Goal: Information Seeking & Learning: Check status

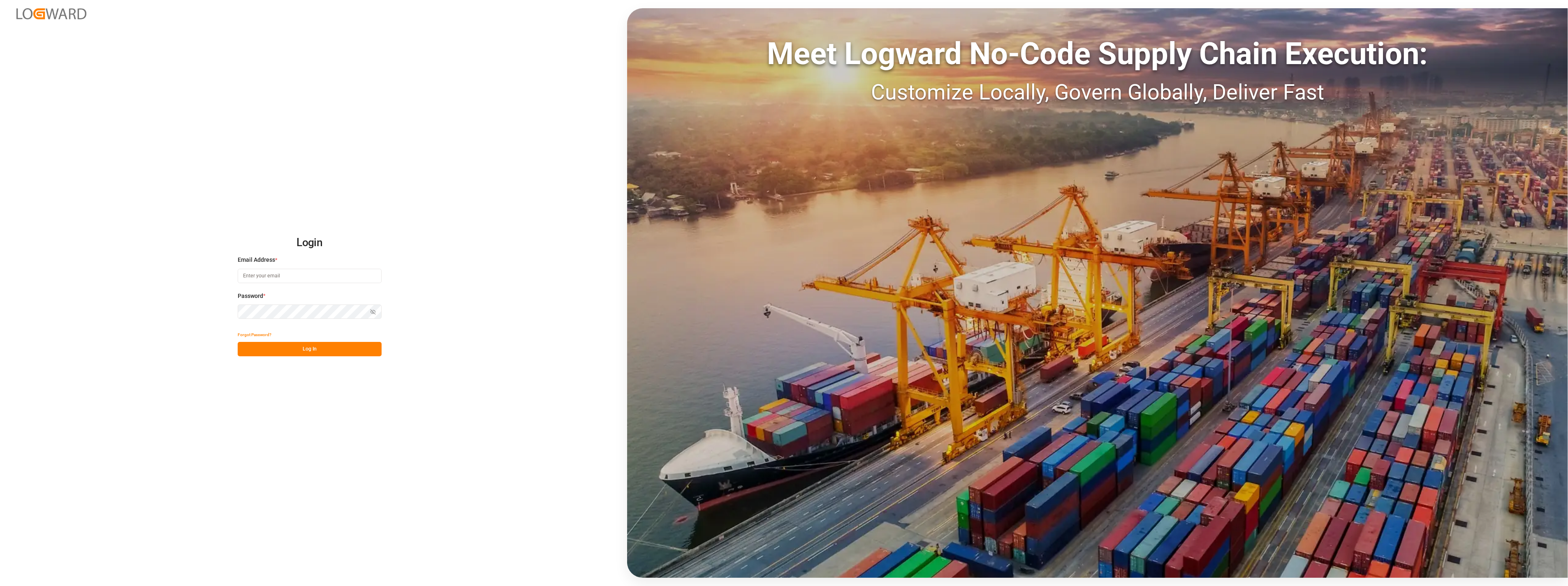
type input "melisa.thaqi@cofresco.com"
click at [340, 354] on button "Log In" at bounding box center [309, 349] width 144 height 15
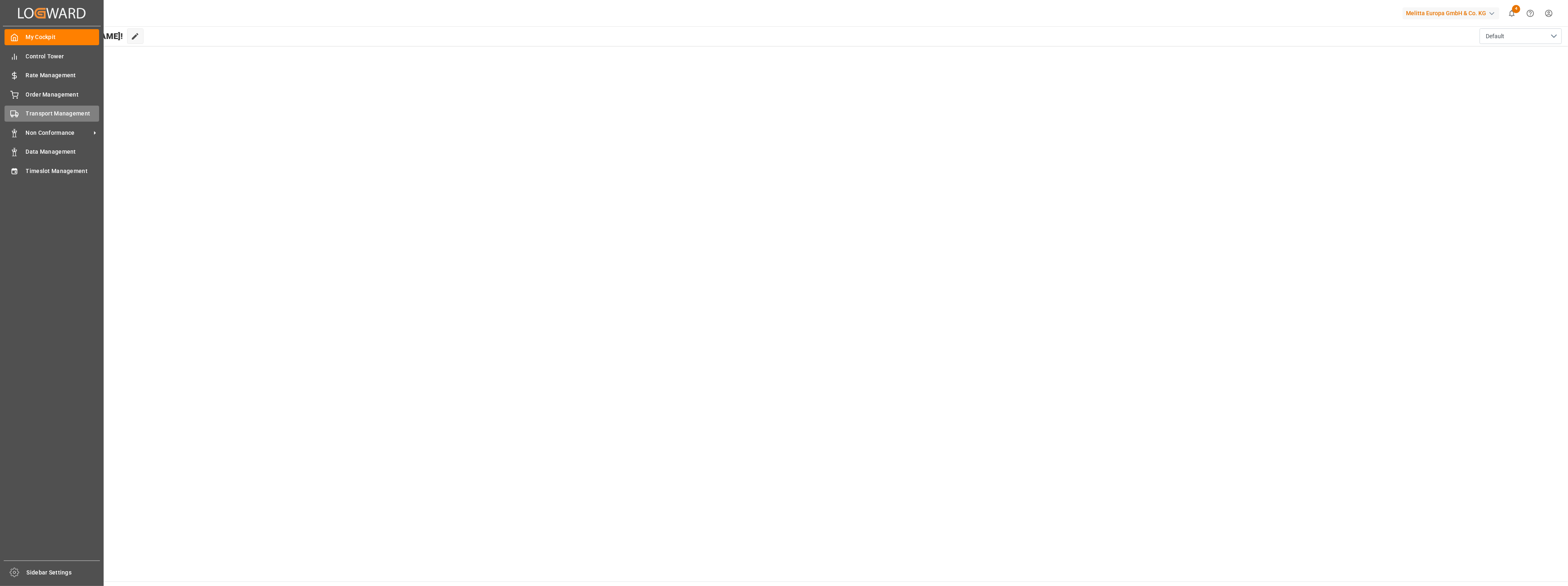
click at [27, 112] on span "Transport Management" at bounding box center [62, 114] width 73 height 9
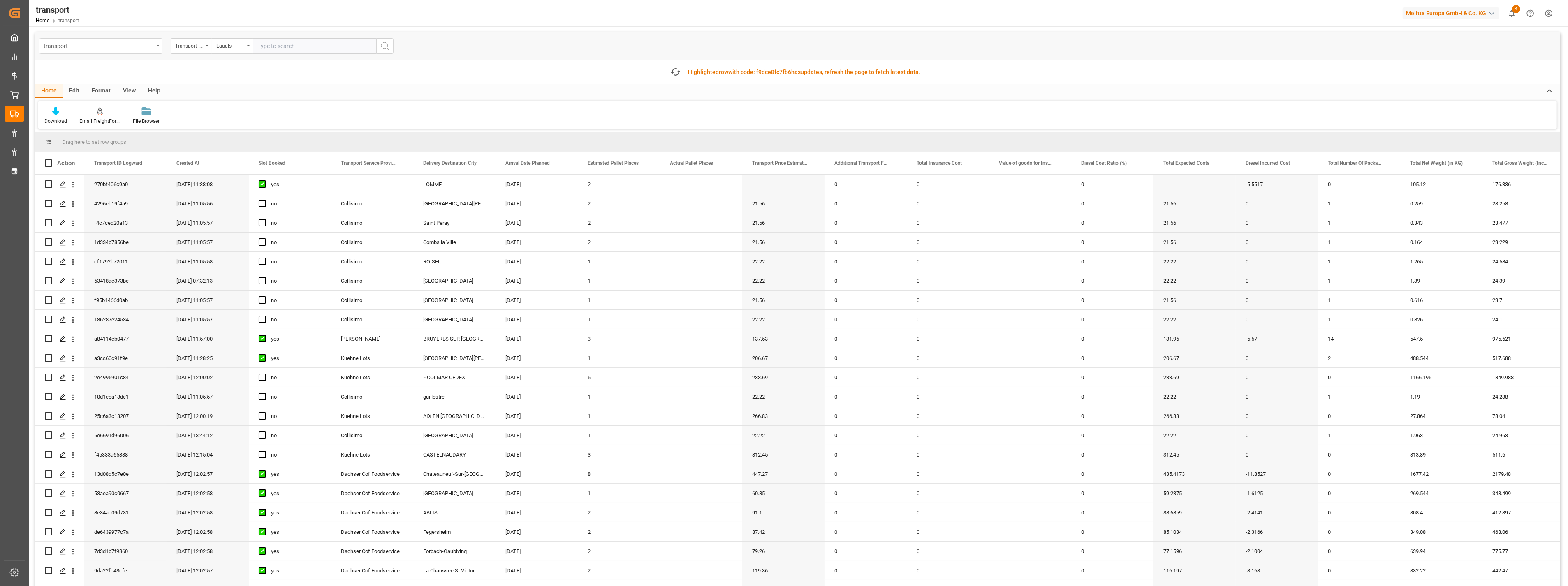
click at [114, 46] on div "transport" at bounding box center [98, 46] width 109 height 10
click at [295, 45] on input "text" at bounding box center [314, 46] width 123 height 16
paste input "80002336"
type input "80002336"
click at [147, 50] on div "transport" at bounding box center [98, 46] width 109 height 10
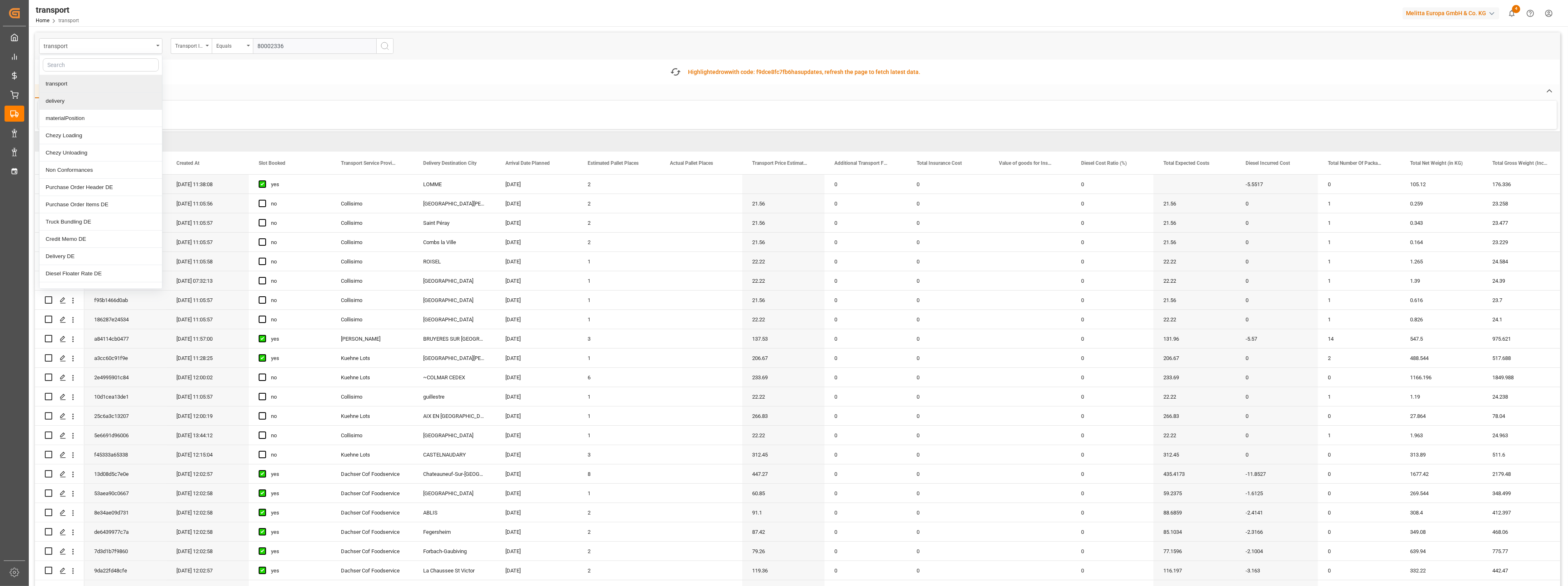
click at [67, 98] on div "delivery" at bounding box center [101, 101] width 122 height 17
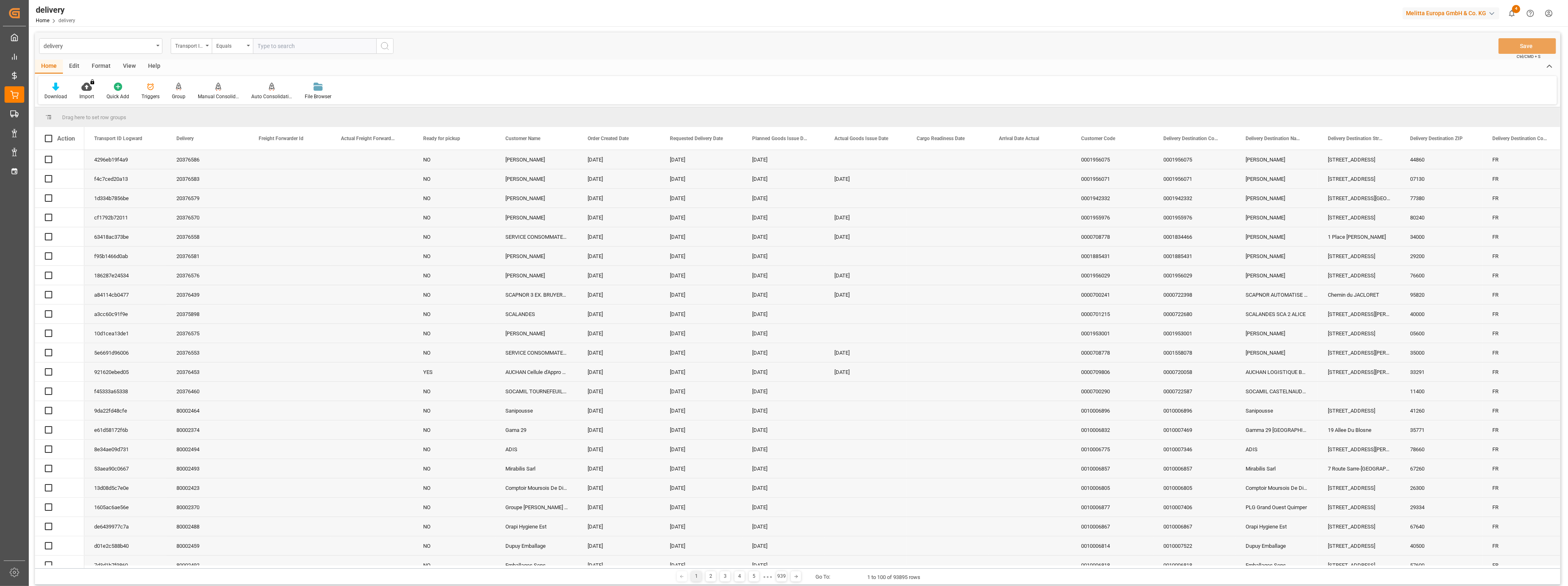
click at [193, 45] on div "Transport ID Logward" at bounding box center [189, 45] width 28 height 9
click at [200, 103] on div "Delivery" at bounding box center [232, 101] width 122 height 17
click at [294, 47] on input "text" at bounding box center [314, 46] width 123 height 16
paste input "80002336"
type input "80002336"
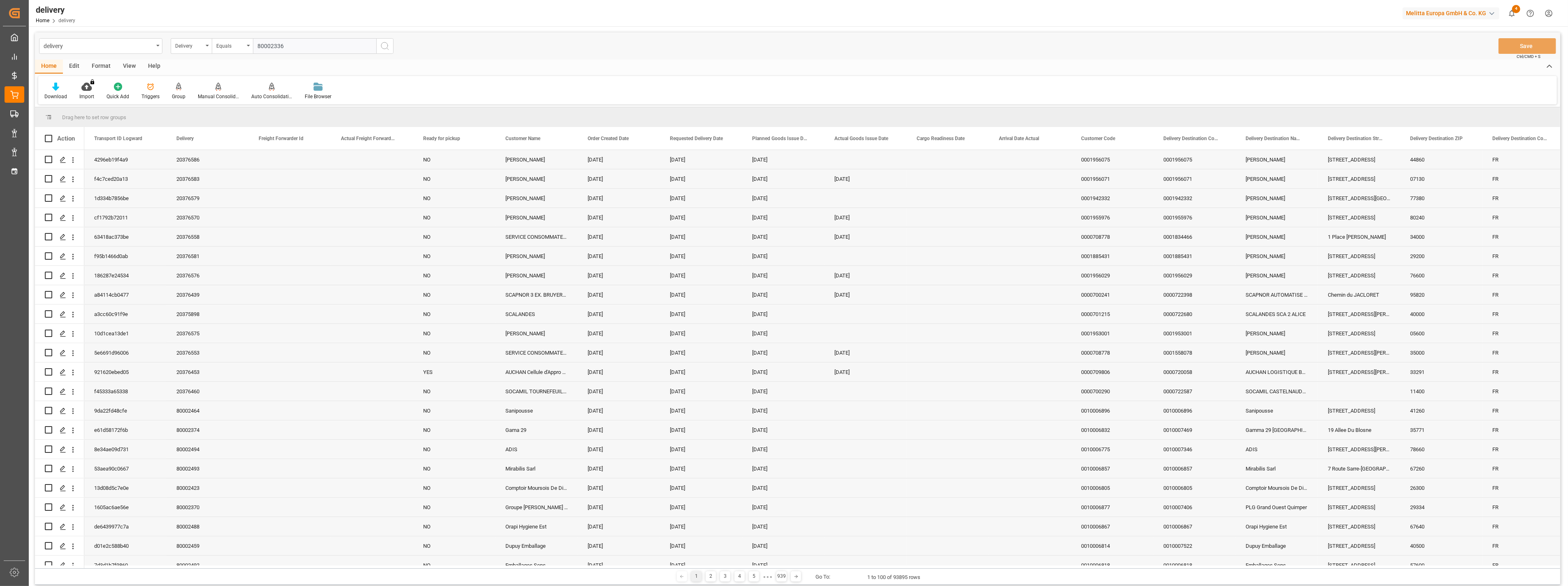
click at [376, 46] on button "search button" at bounding box center [384, 46] width 17 height 16
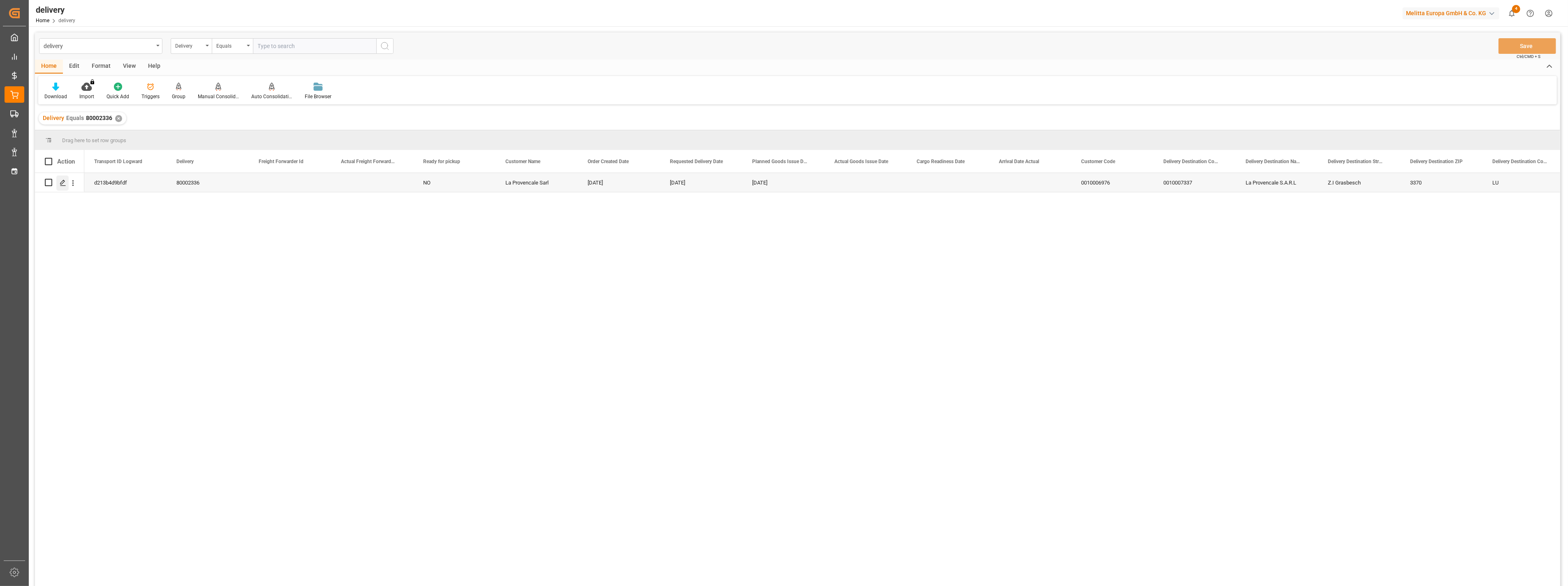
click at [60, 182] on icon "Press SPACE to select this row." at bounding box center [63, 183] width 7 height 7
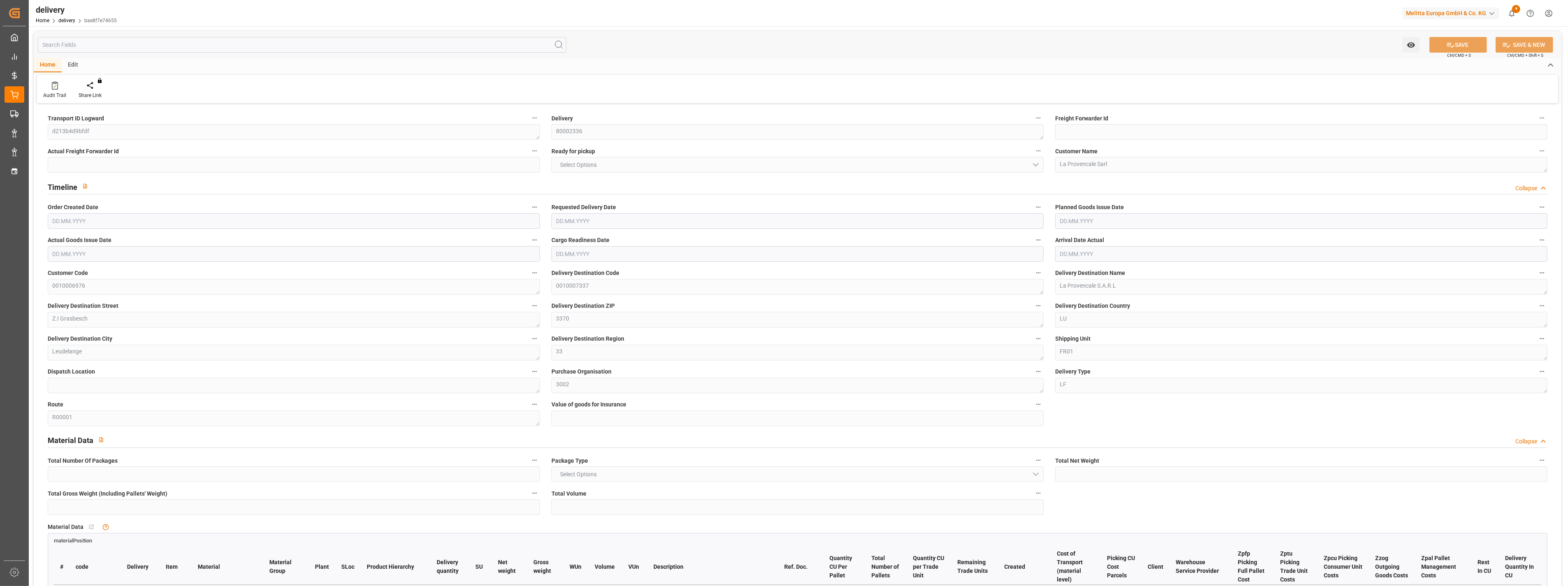
type input "2280.6"
type input "2960"
type input "8276.7"
type input "0"
type input "10"
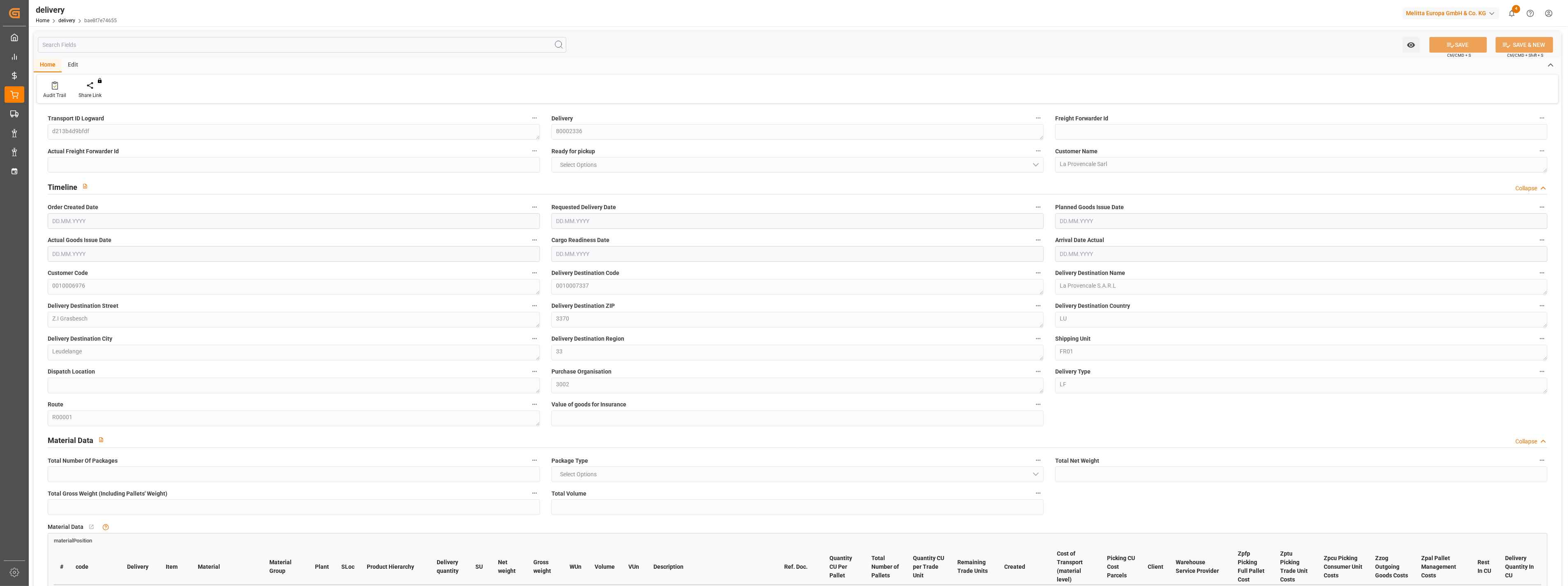
type input "10"
type input "5"
type input "0"
type input "-5.9532"
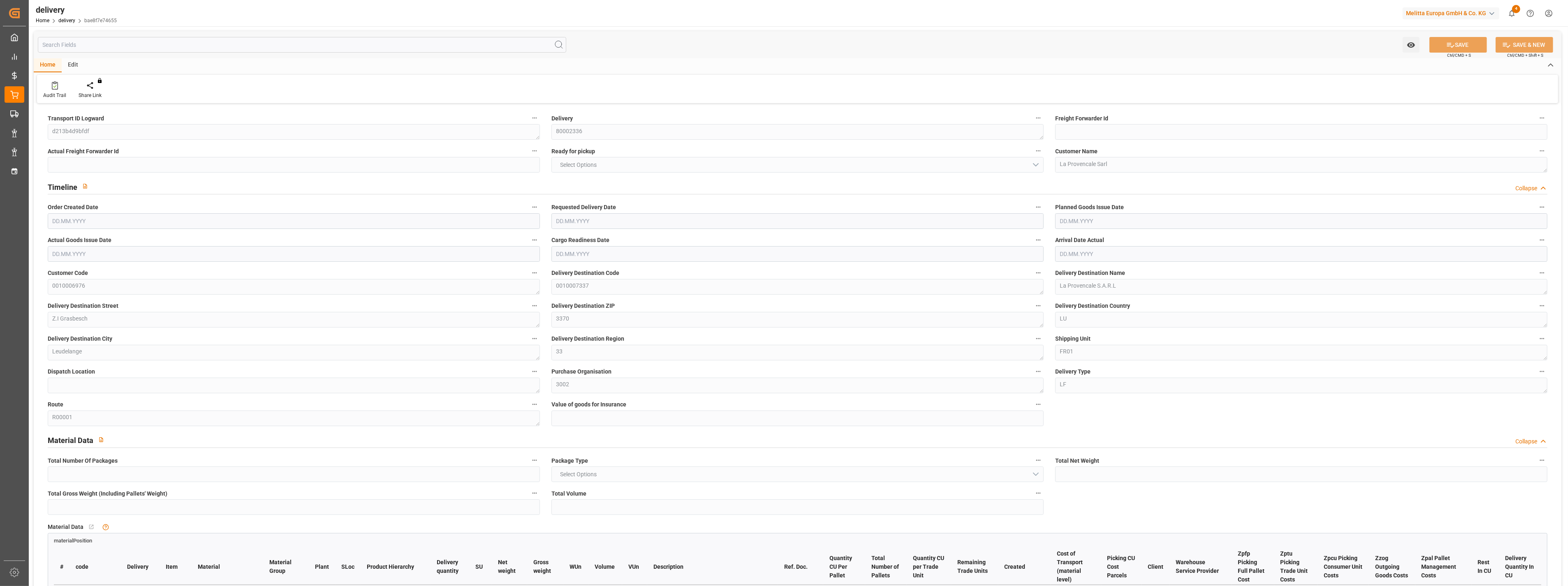
type input "224.65"
type input "218.6968"
type input "24.5"
type input "0"
type input "1.5"
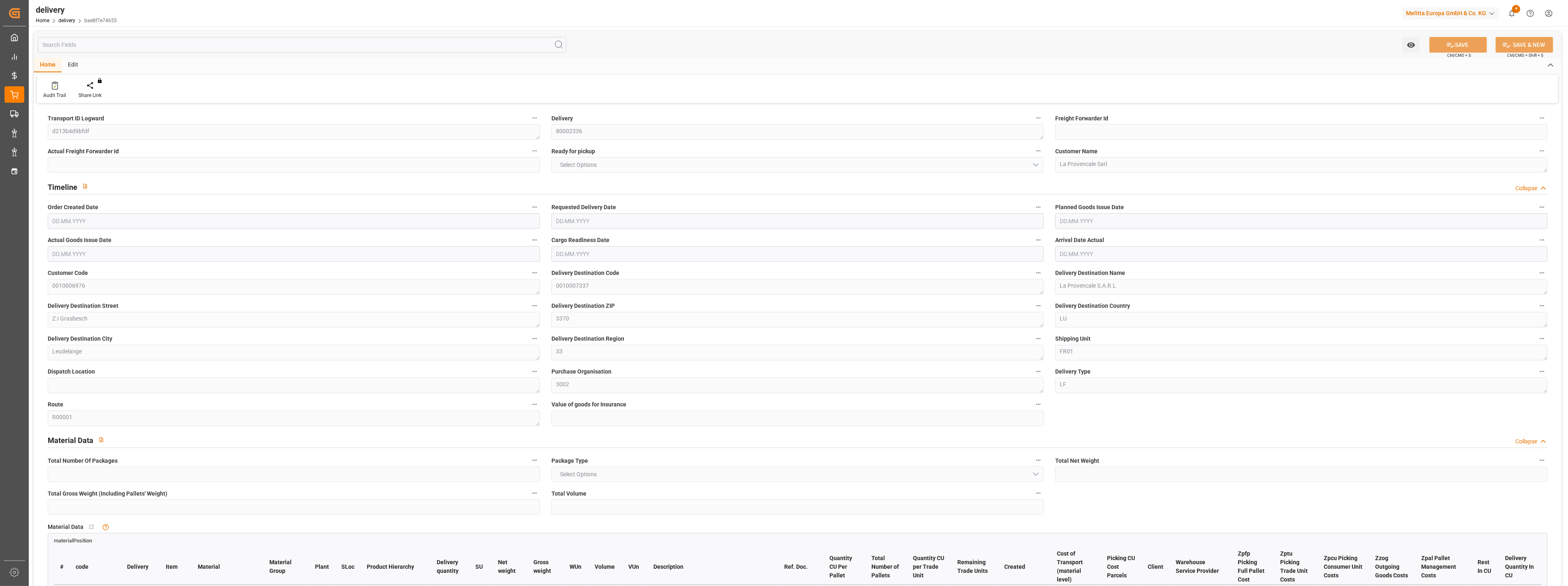
type input "1.3"
type input "0"
type input "15"
type input "2711.1"
type input "101"
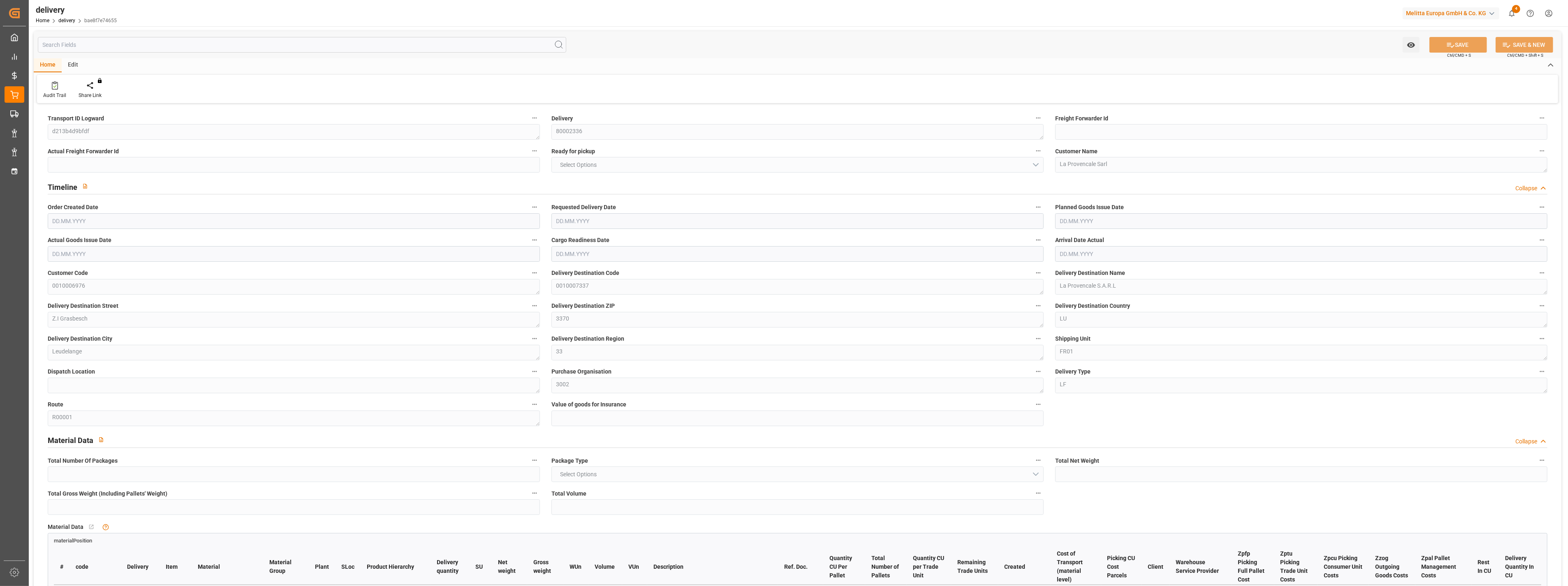
type input "0"
type input "[DATE]"
type input "14.08.2025 10:11"
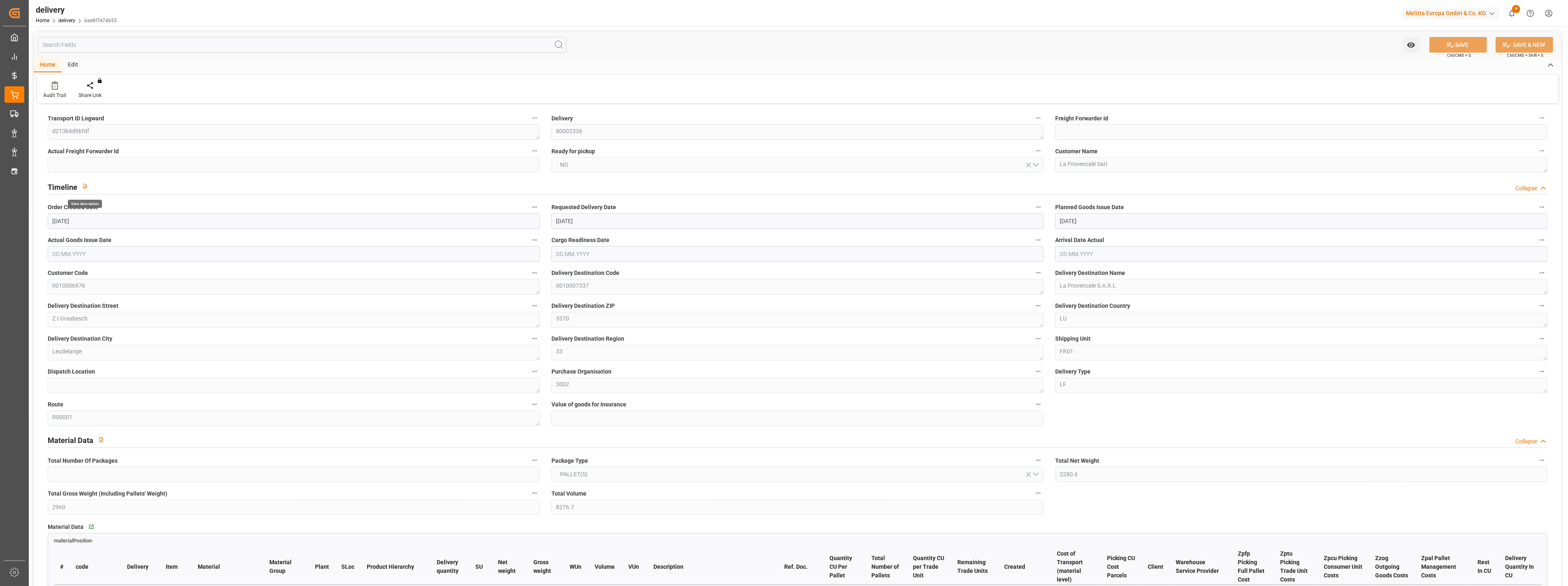
click at [86, 188] on icon "button" at bounding box center [84, 186] width 3 height 5
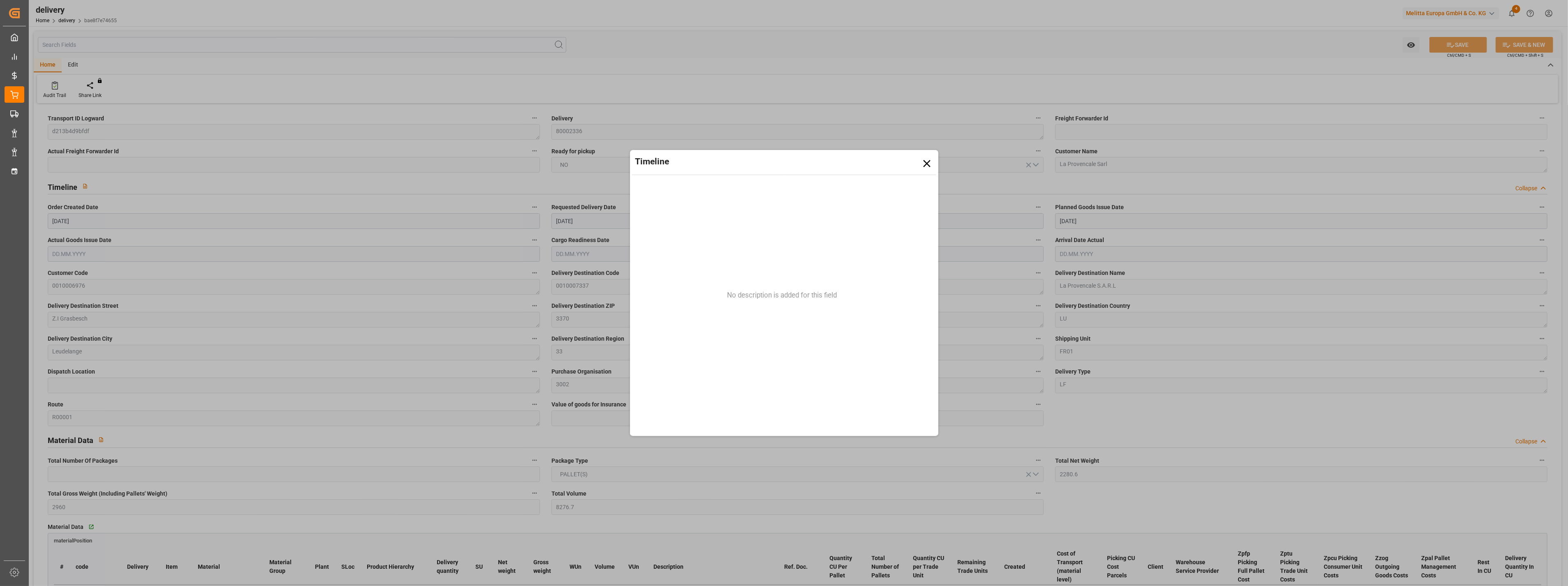
click at [932, 164] on icon at bounding box center [927, 164] width 12 height 12
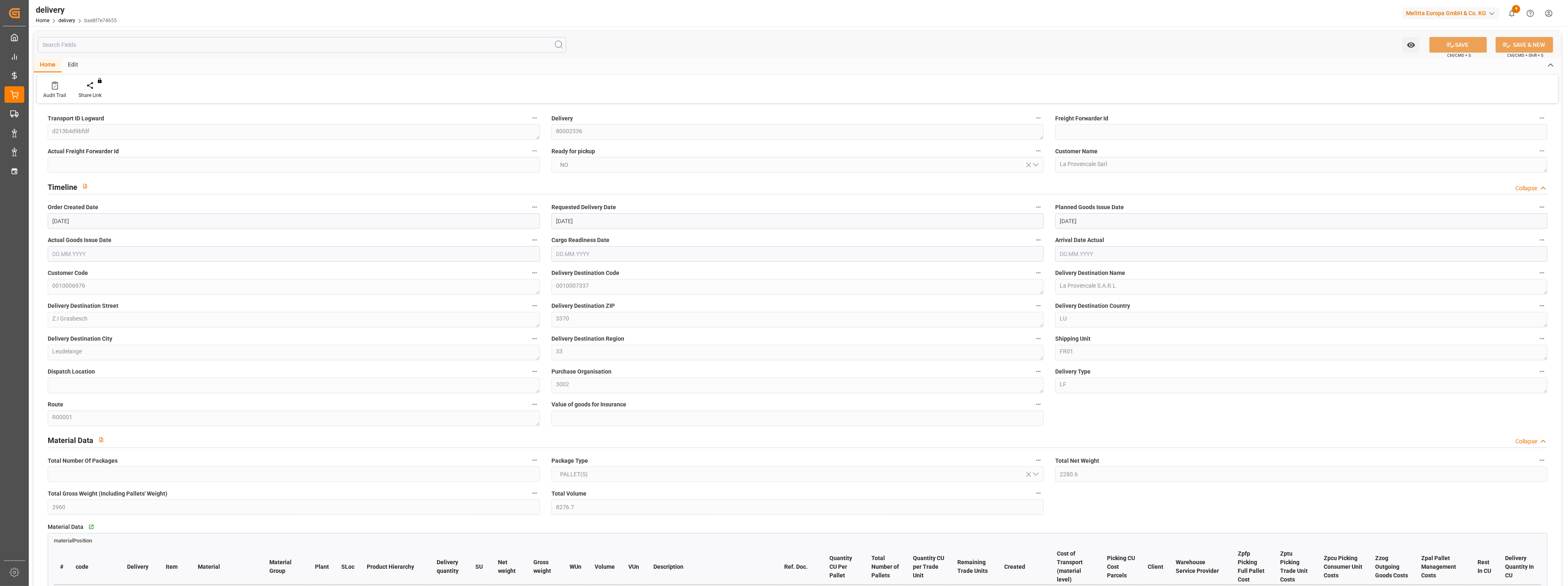
click at [45, 125] on div "Transport ID Logward d213b4d9bfdf" at bounding box center [294, 126] width 503 height 33
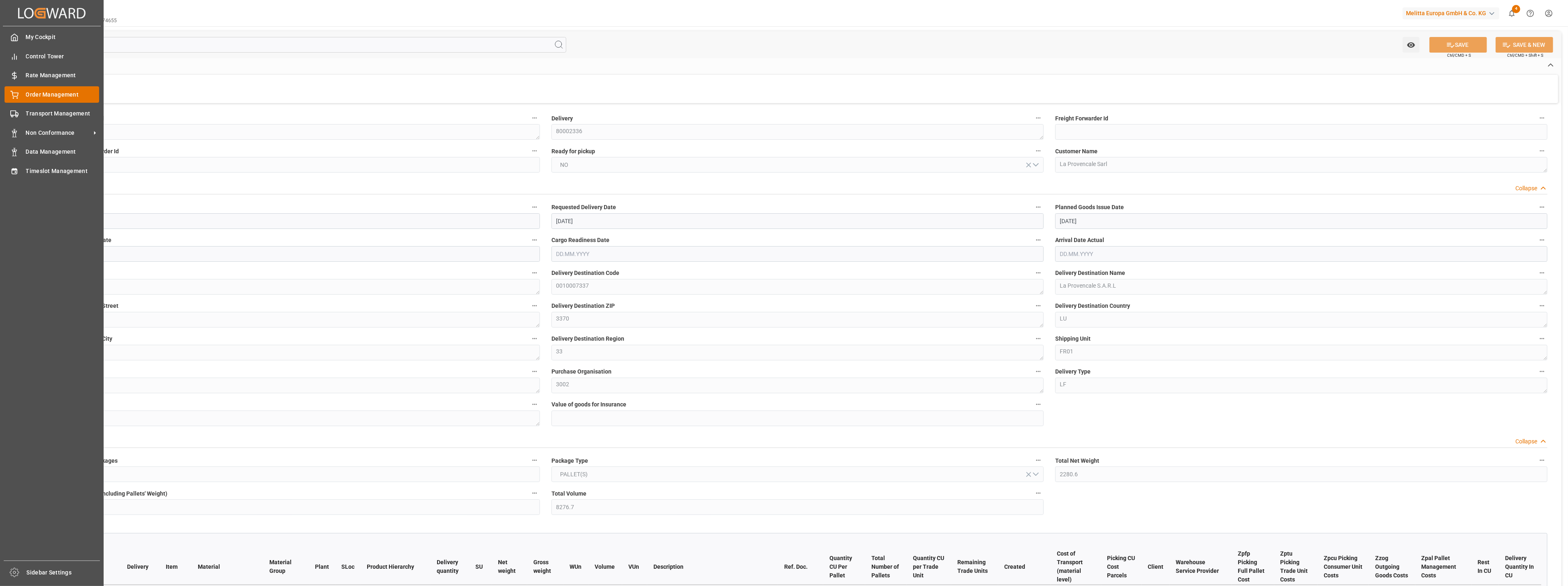
click at [21, 92] on div "Order Management Order Management" at bounding box center [52, 94] width 95 height 16
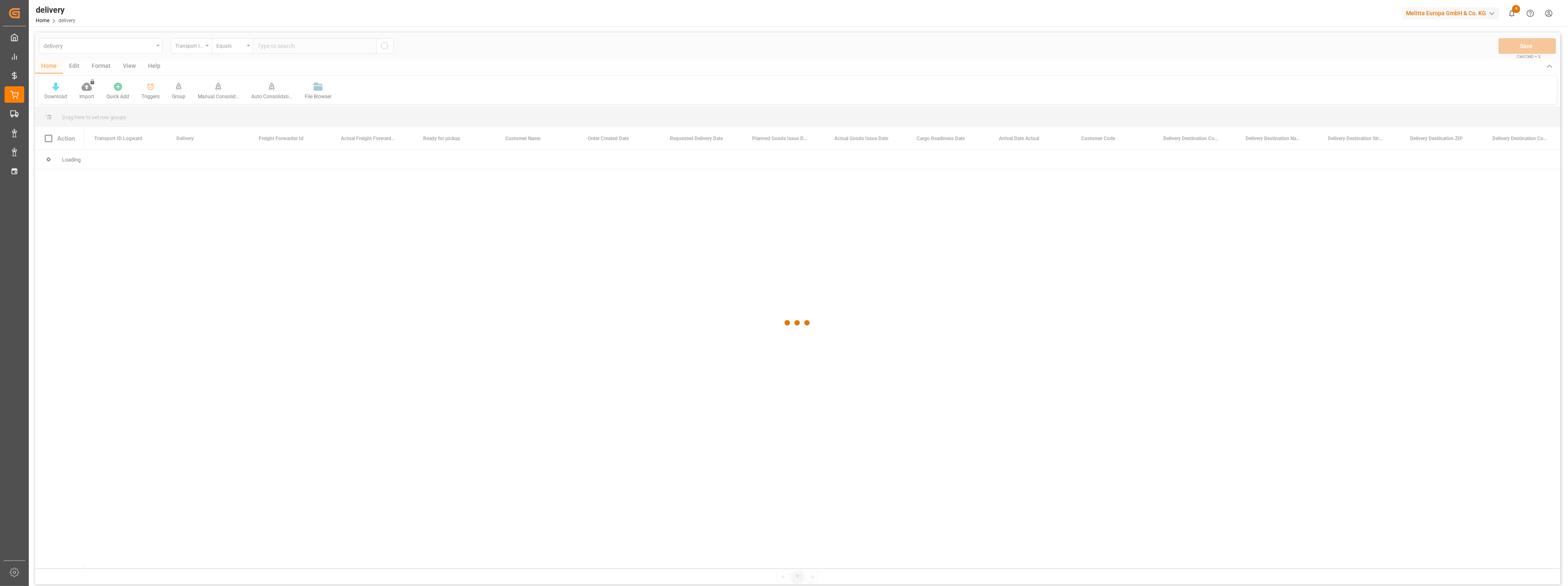
click at [145, 47] on div at bounding box center [797, 323] width 1525 height 582
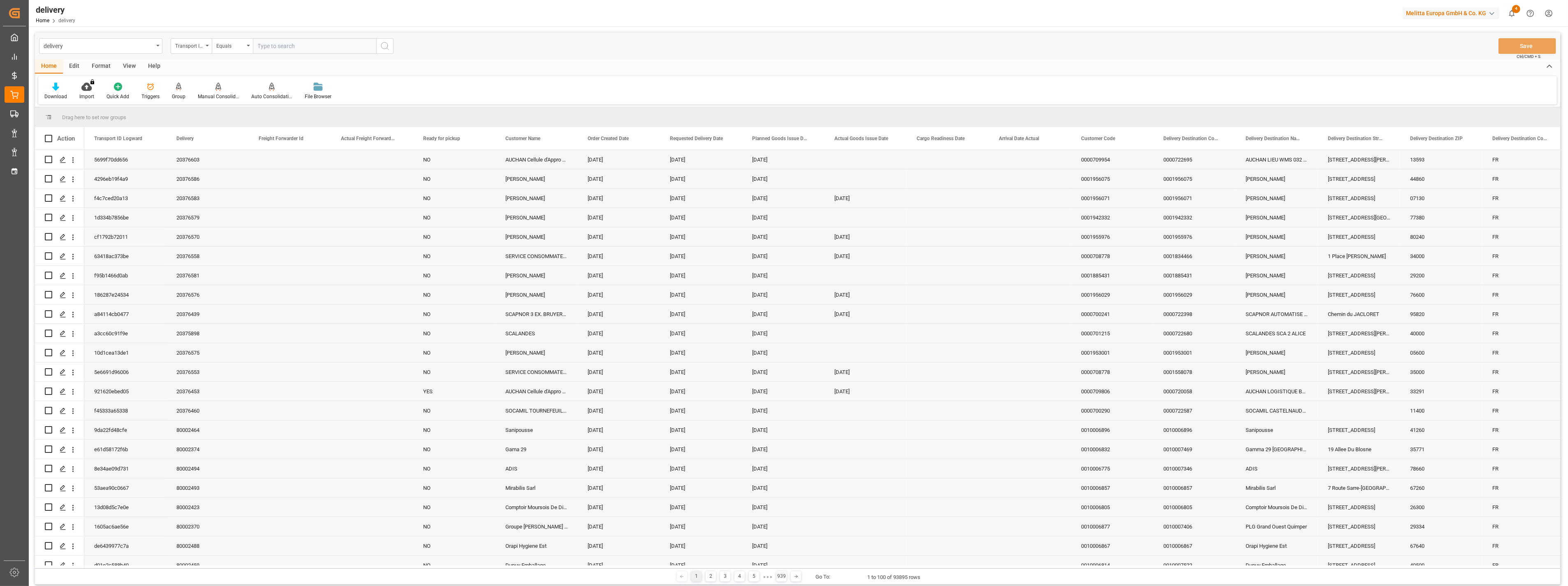
click at [153, 47] on div "delivery" at bounding box center [100, 46] width 123 height 16
type input "tr"
click at [100, 150] on div "Transport Status" at bounding box center [101, 153] width 122 height 17
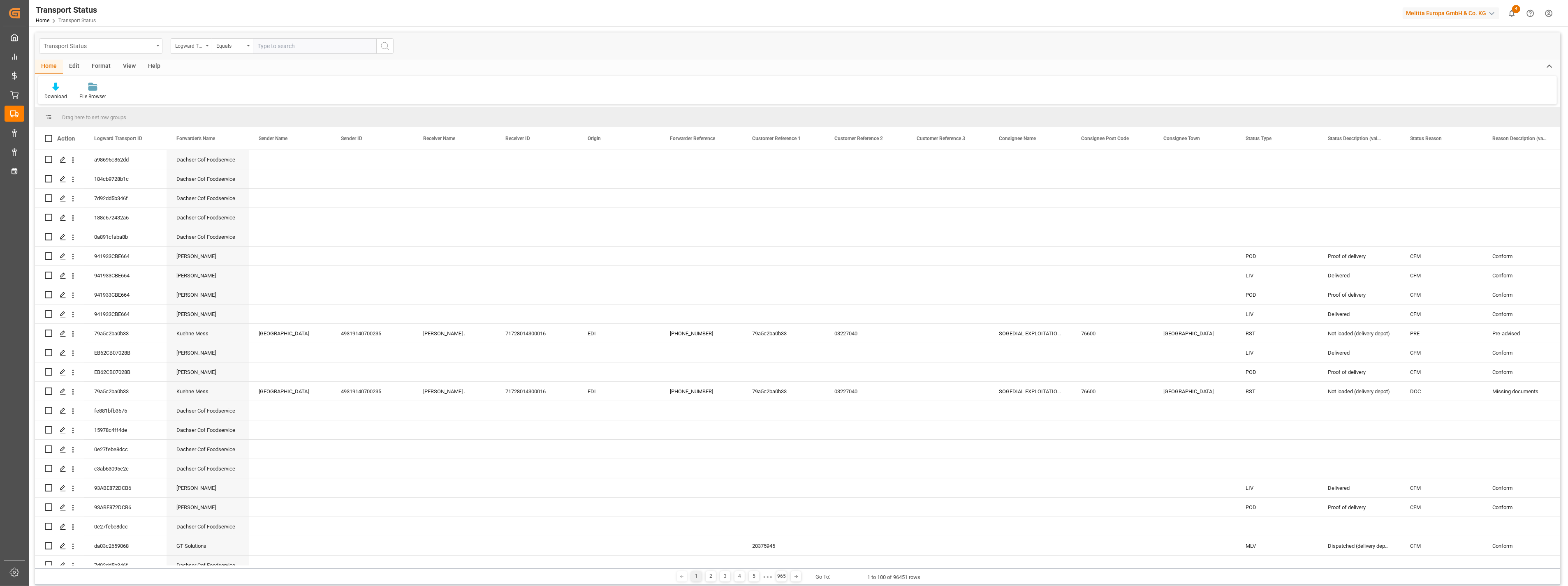
click at [153, 48] on div "Transport Status" at bounding box center [100, 46] width 123 height 16
click at [99, 261] on div "Vepo DE Detail" at bounding box center [101, 263] width 122 height 17
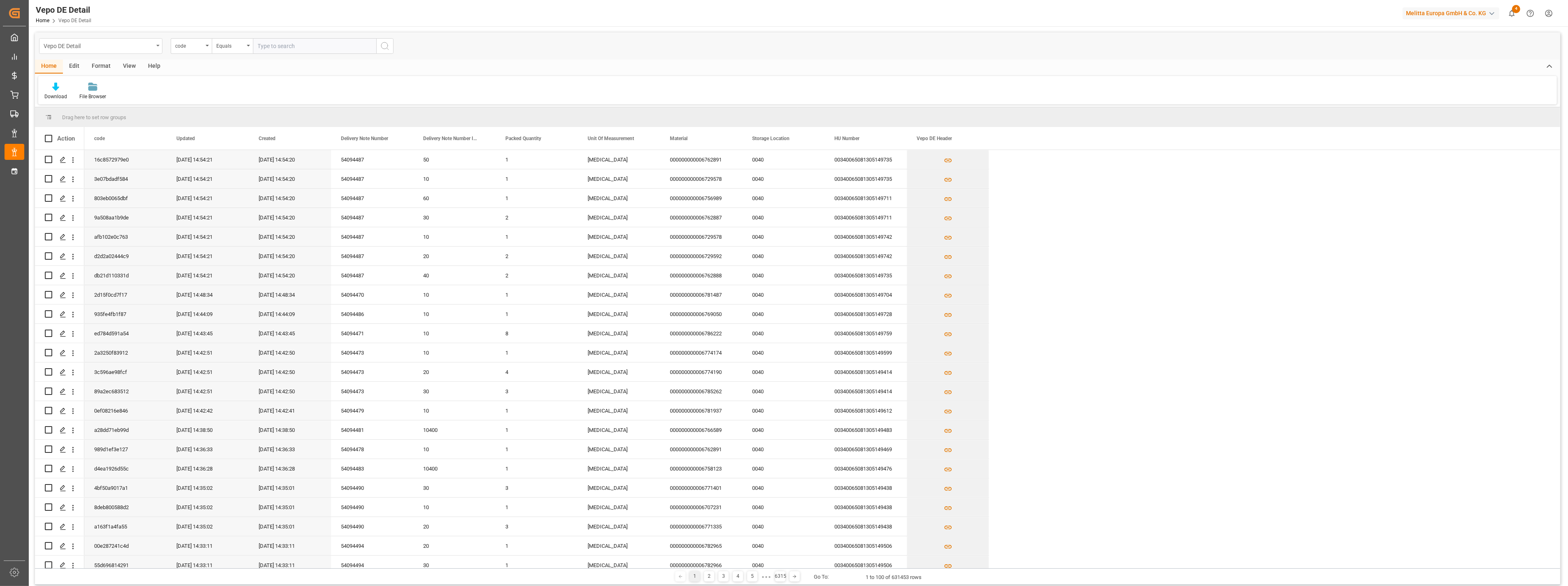
click at [134, 44] on div "Vepo DE Detail" at bounding box center [98, 46] width 109 height 10
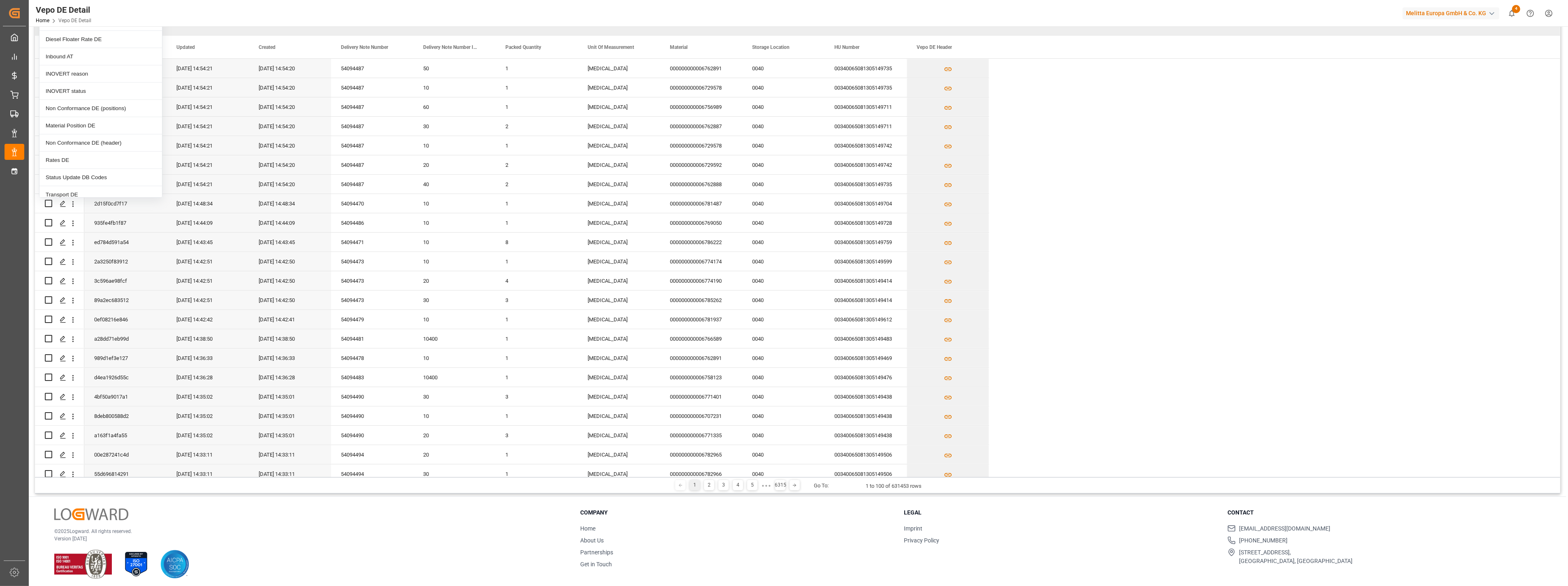
scroll to position [128, 0]
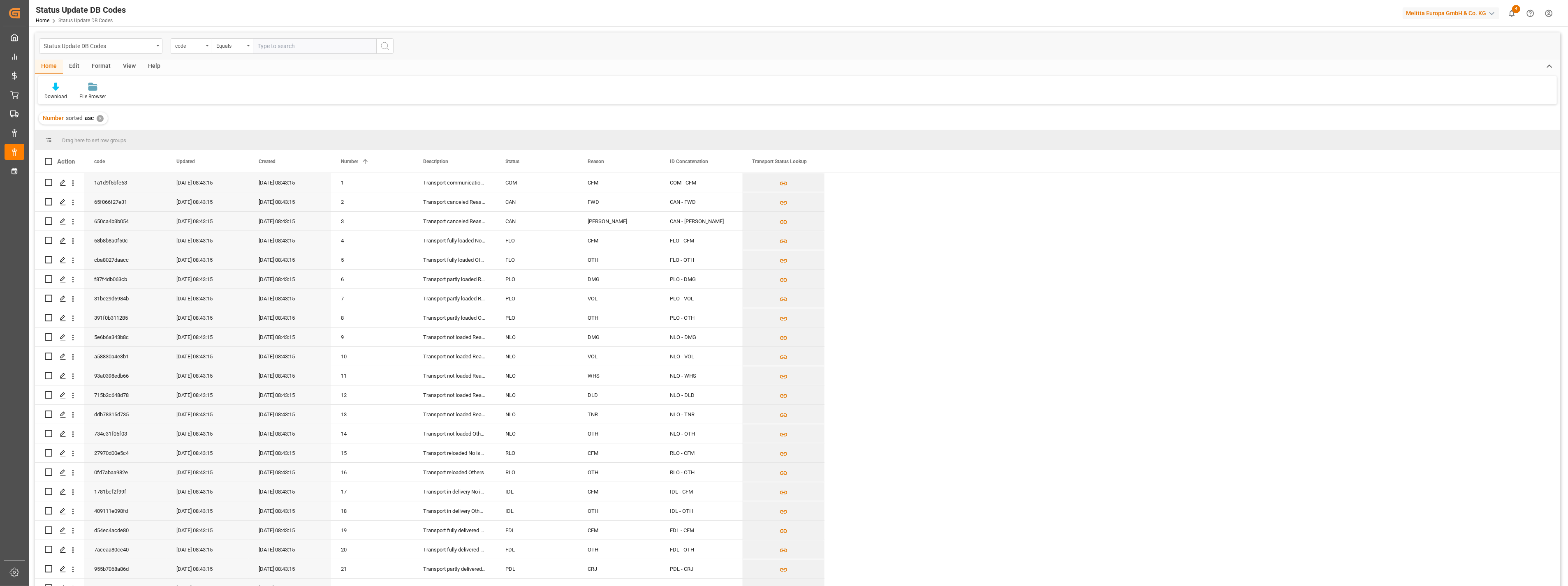
click at [317, 45] on input "text" at bounding box center [314, 46] width 123 height 16
click at [282, 47] on input "text" at bounding box center [314, 46] width 123 height 16
type input "d213b4d9bfdf"
click at [383, 43] on icon "search button" at bounding box center [384, 46] width 9 height 9
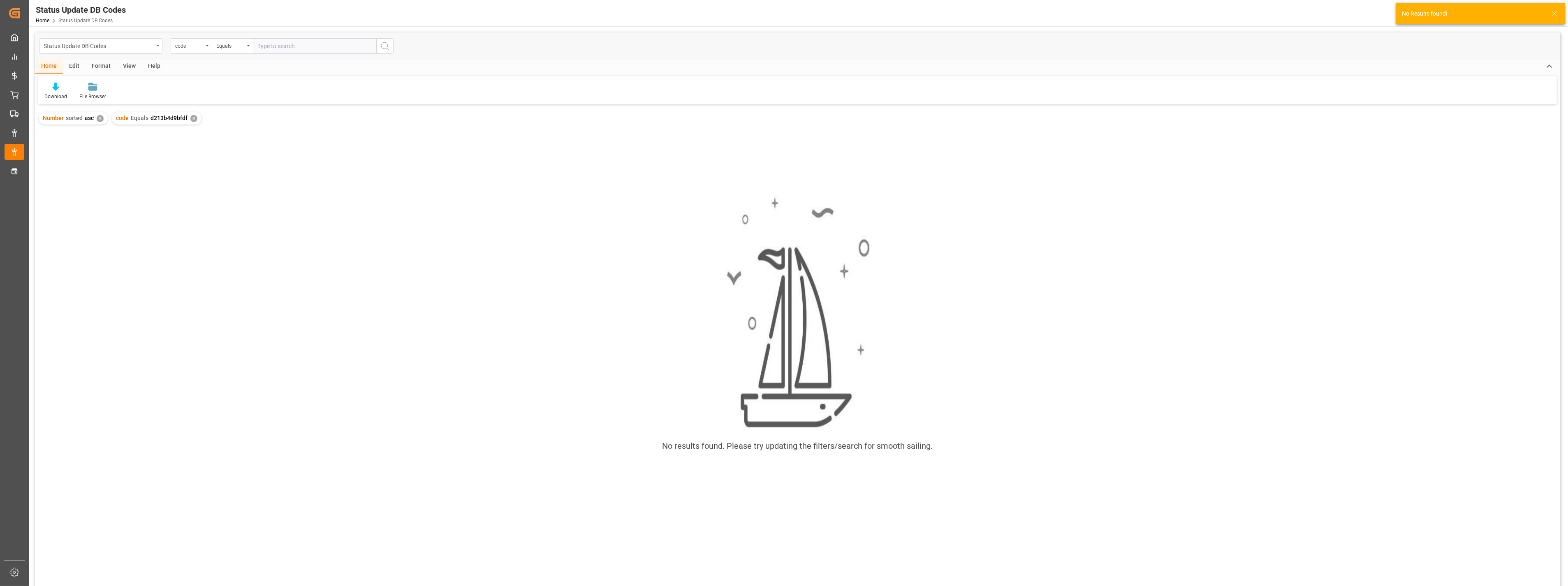
click at [191, 118] on div "✕" at bounding box center [194, 119] width 7 height 7
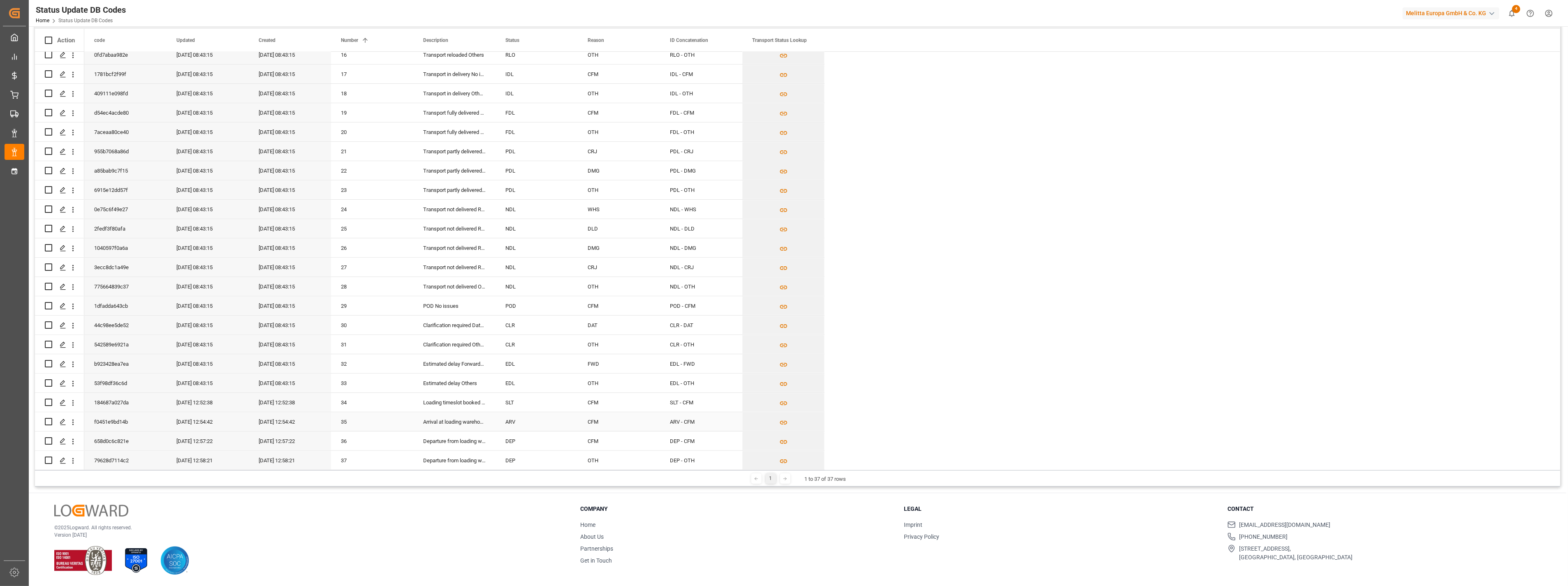
scroll to position [3, 0]
click at [787, 481] on div at bounding box center [785, 479] width 10 height 10
click at [753, 478] on icon at bounding box center [756, 479] width 5 height 5
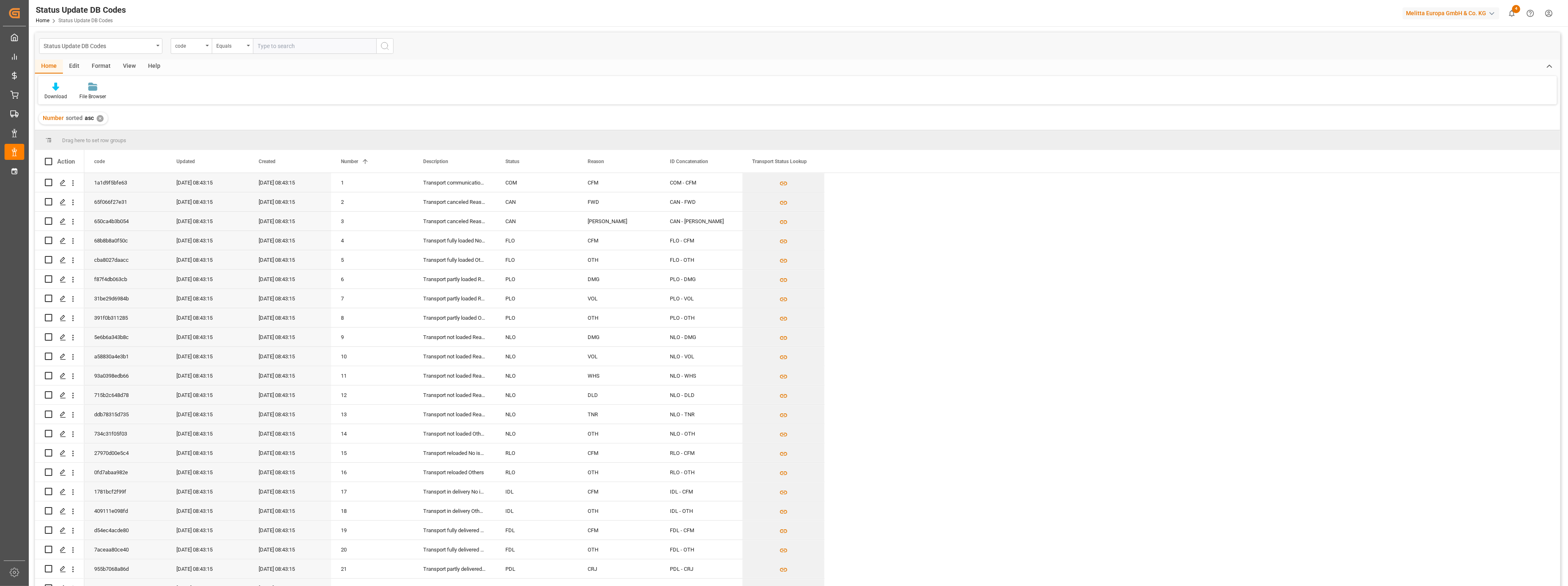
click at [100, 119] on div "✕" at bounding box center [100, 119] width 7 height 7
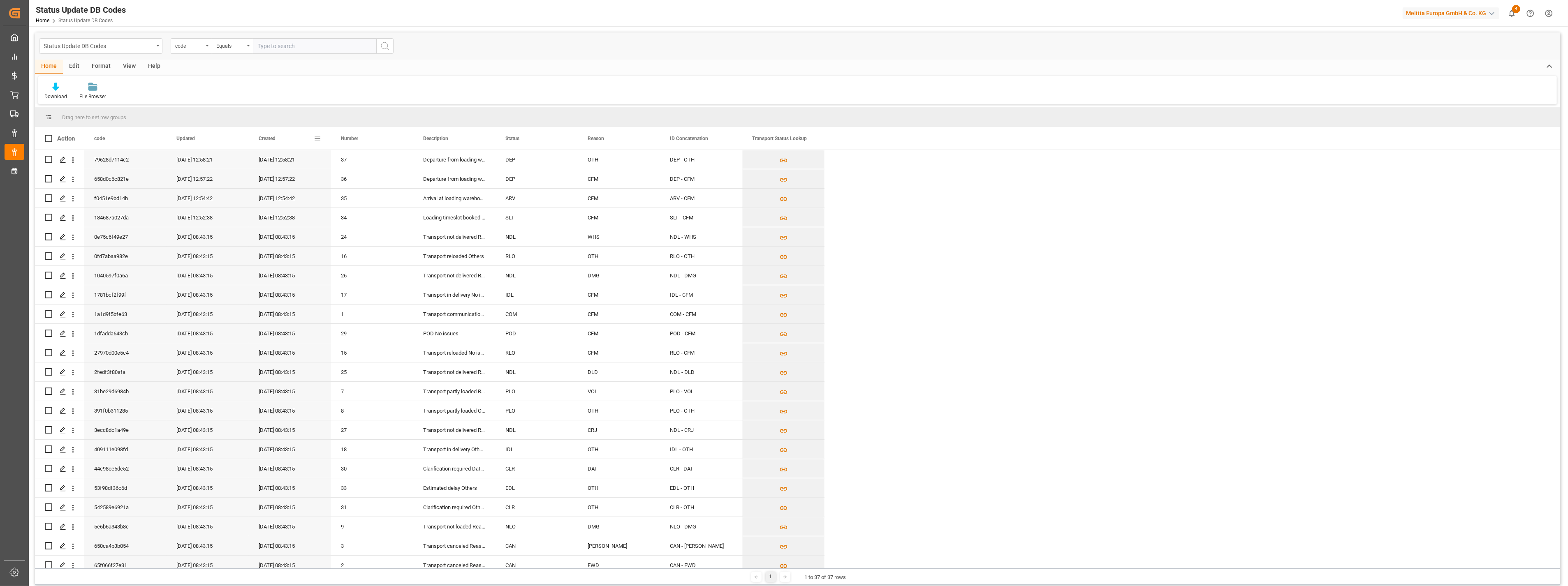
click at [277, 134] on div "Created" at bounding box center [286, 138] width 55 height 22
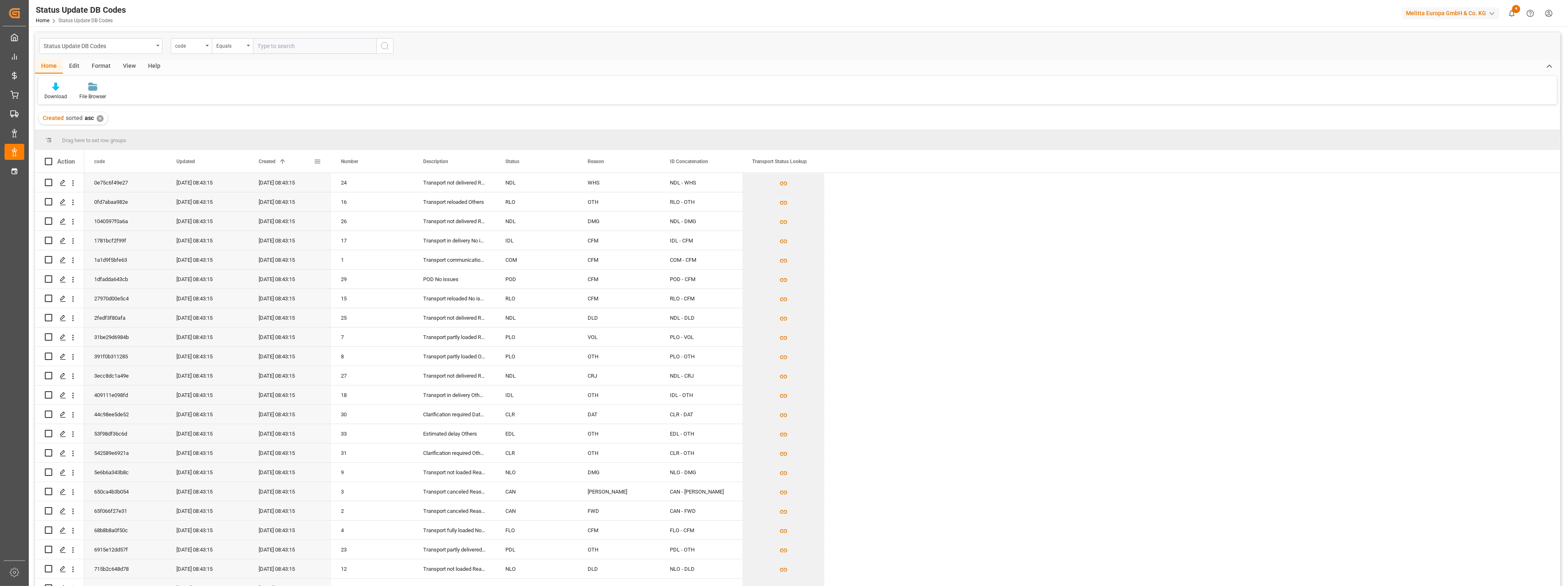
click at [280, 159] on span at bounding box center [282, 161] width 8 height 8
click at [144, 46] on div "Status Update DB Codes" at bounding box center [98, 46] width 109 height 10
type input "St"
click at [112, 81] on div "INOVERT status" at bounding box center [101, 84] width 122 height 17
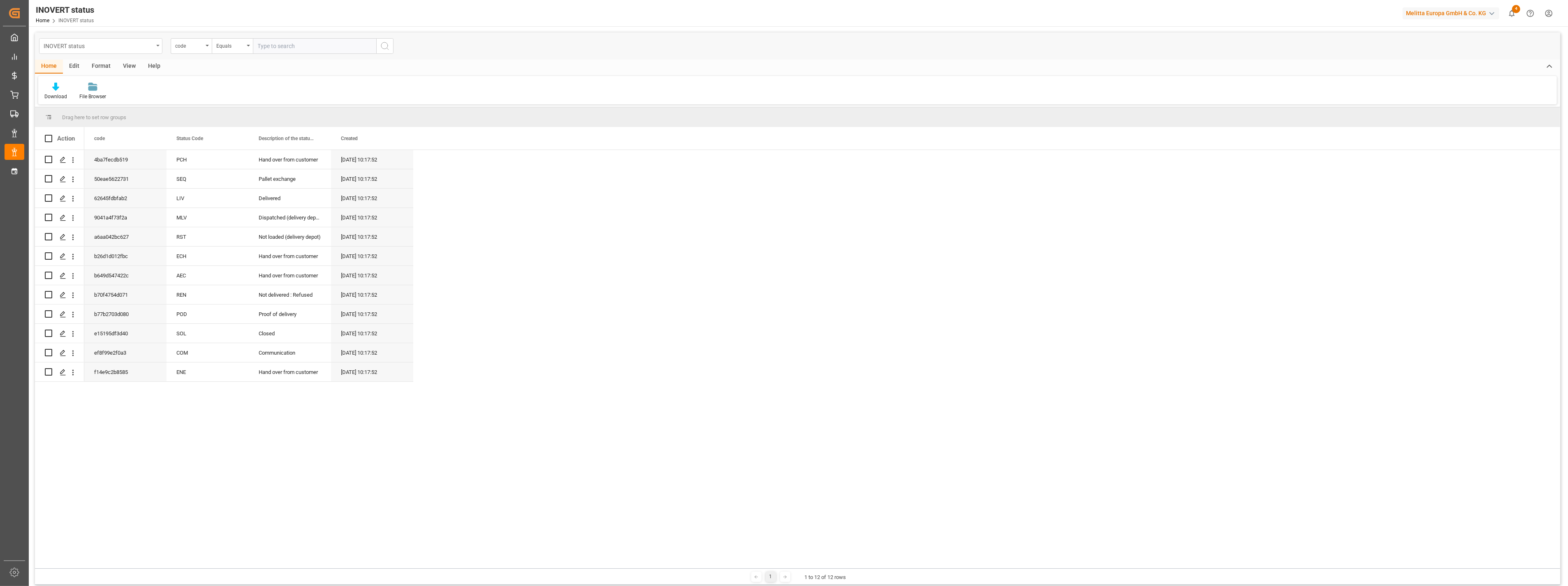
click at [134, 47] on div "INOVERT status" at bounding box center [98, 46] width 109 height 10
type input "st"
click at [115, 96] on div "Status Update DB Codes" at bounding box center [101, 101] width 122 height 17
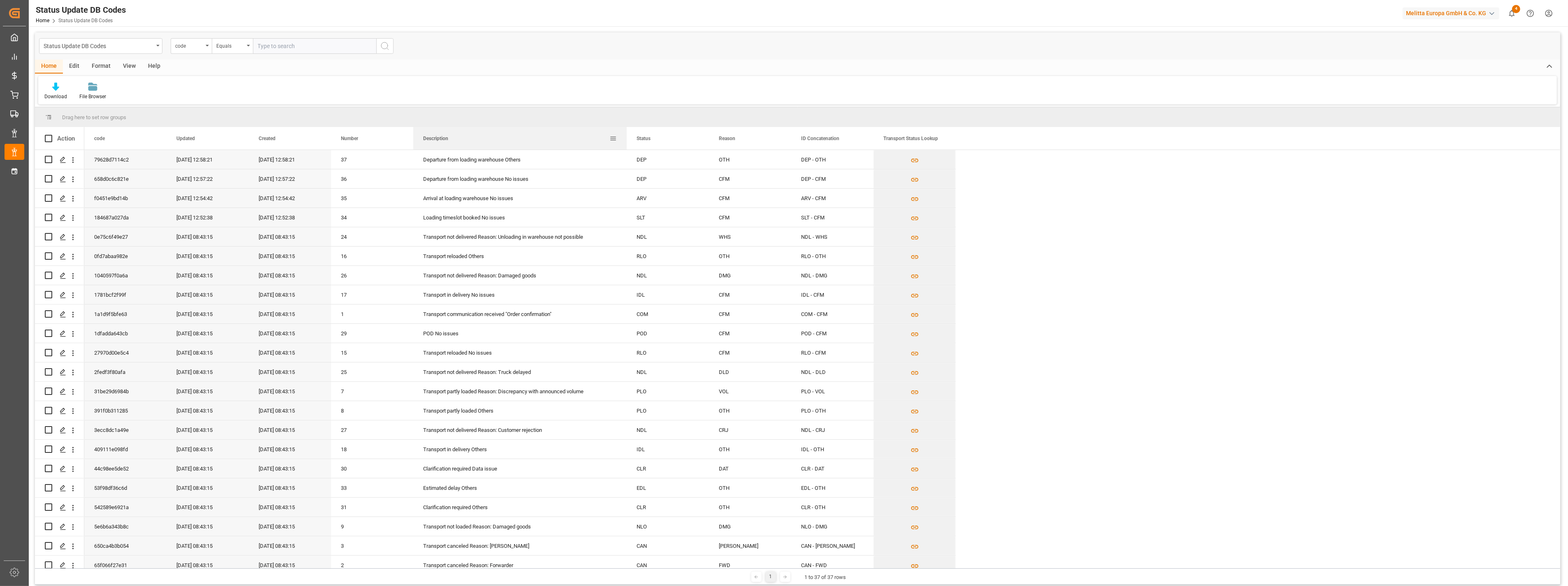
drag, startPoint x: 495, startPoint y: 140, endPoint x: 626, endPoint y: 142, distance: 131.0
click at [626, 142] on div at bounding box center [627, 138] width 3 height 22
click at [471, 138] on div "Description" at bounding box center [516, 138] width 186 height 22
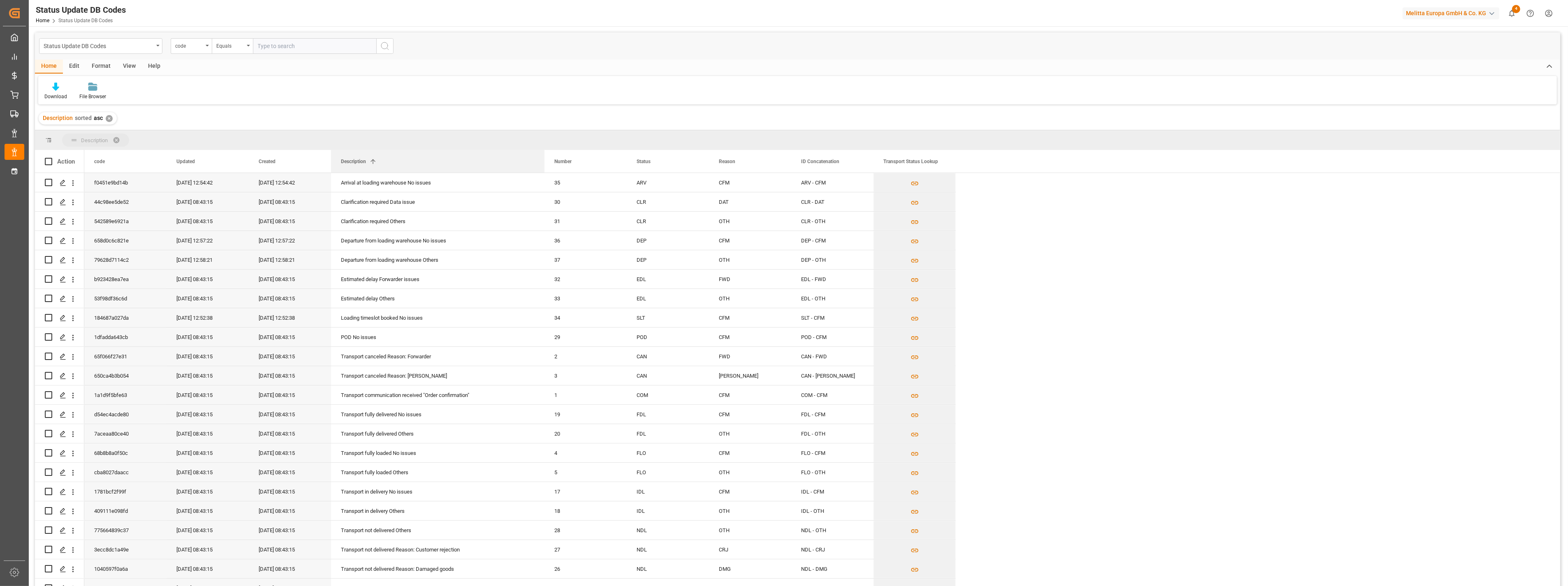
drag, startPoint x: 440, startPoint y: 155, endPoint x: 206, endPoint y: 136, distance: 234.8
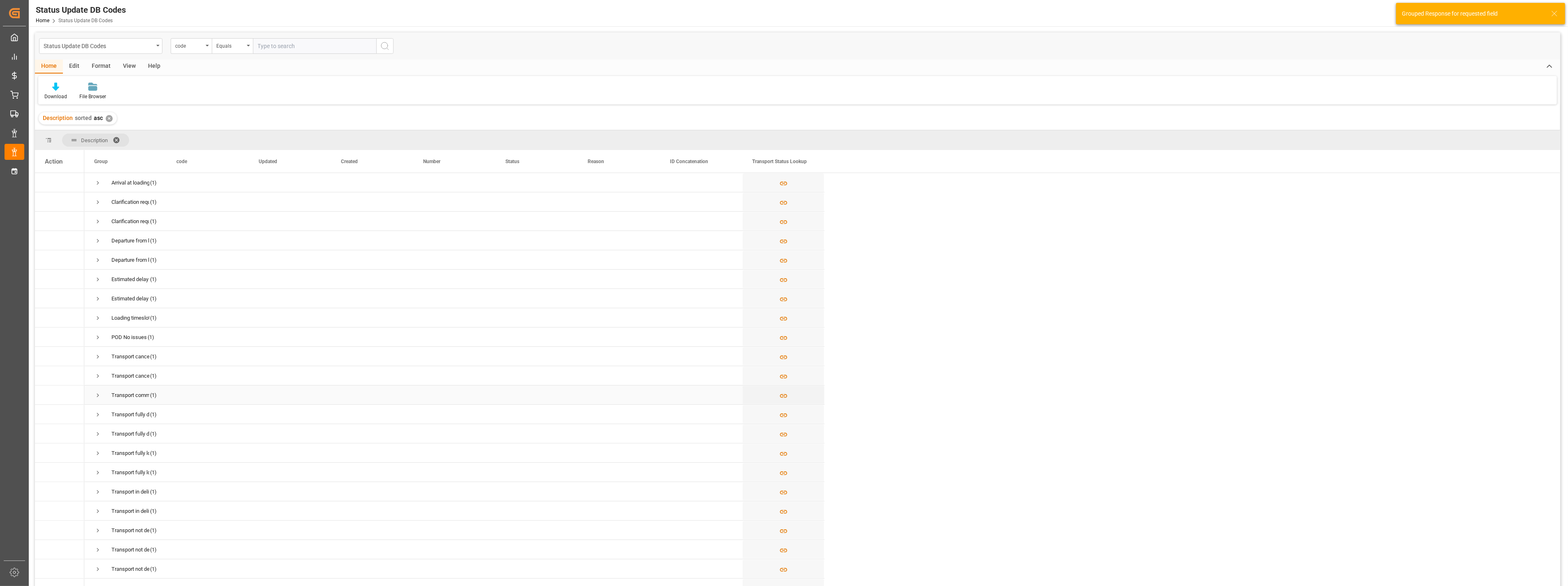
click at [96, 396] on span "Press SPACE to select this row." at bounding box center [97, 396] width 8 height 8
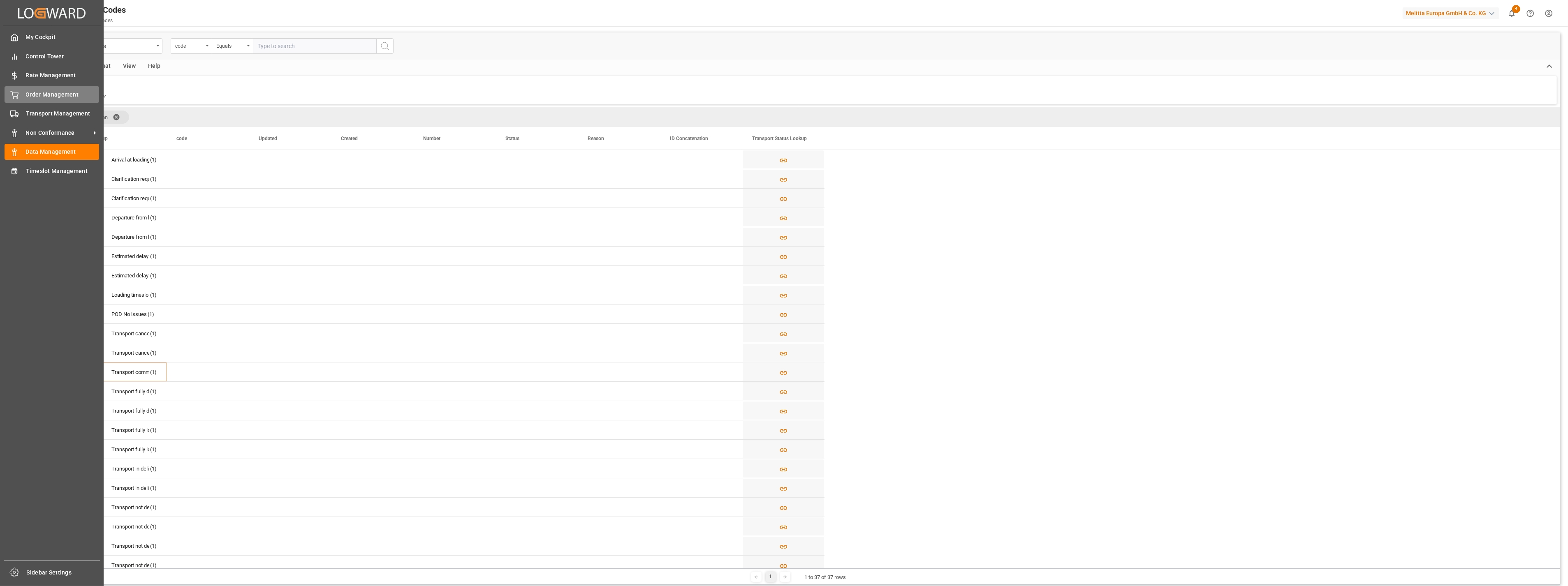
click at [72, 97] on span "Order Management" at bounding box center [62, 95] width 73 height 9
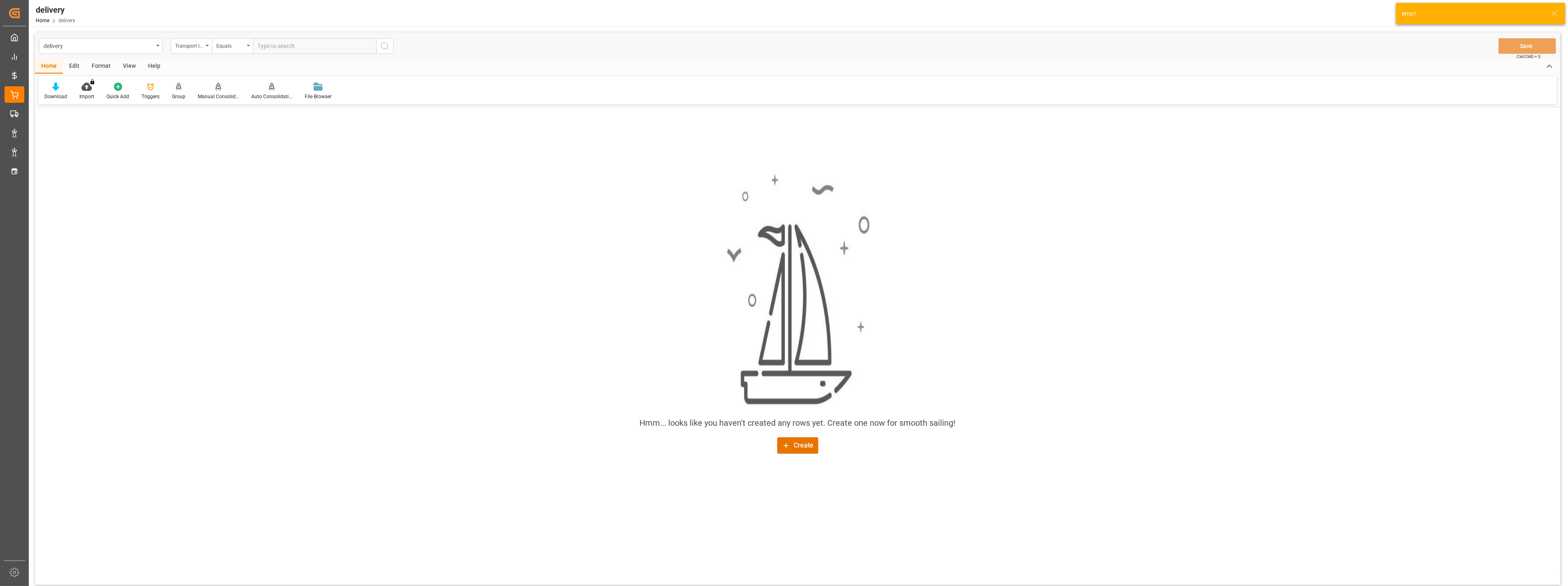
click at [608, 59] on div "Home Edit Format View Help" at bounding box center [797, 66] width 1525 height 14
click at [121, 45] on div "delivery" at bounding box center [98, 46] width 109 height 10
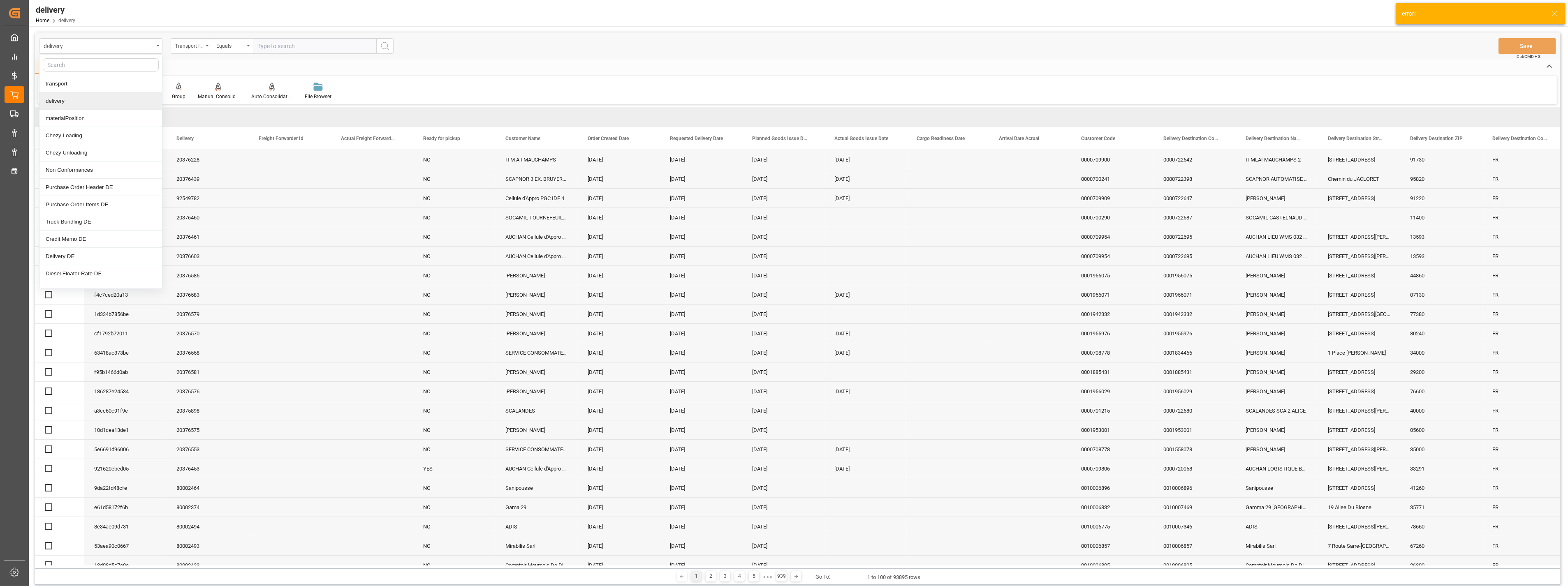
click at [110, 65] on input "text" at bounding box center [101, 65] width 116 height 13
type input "st"
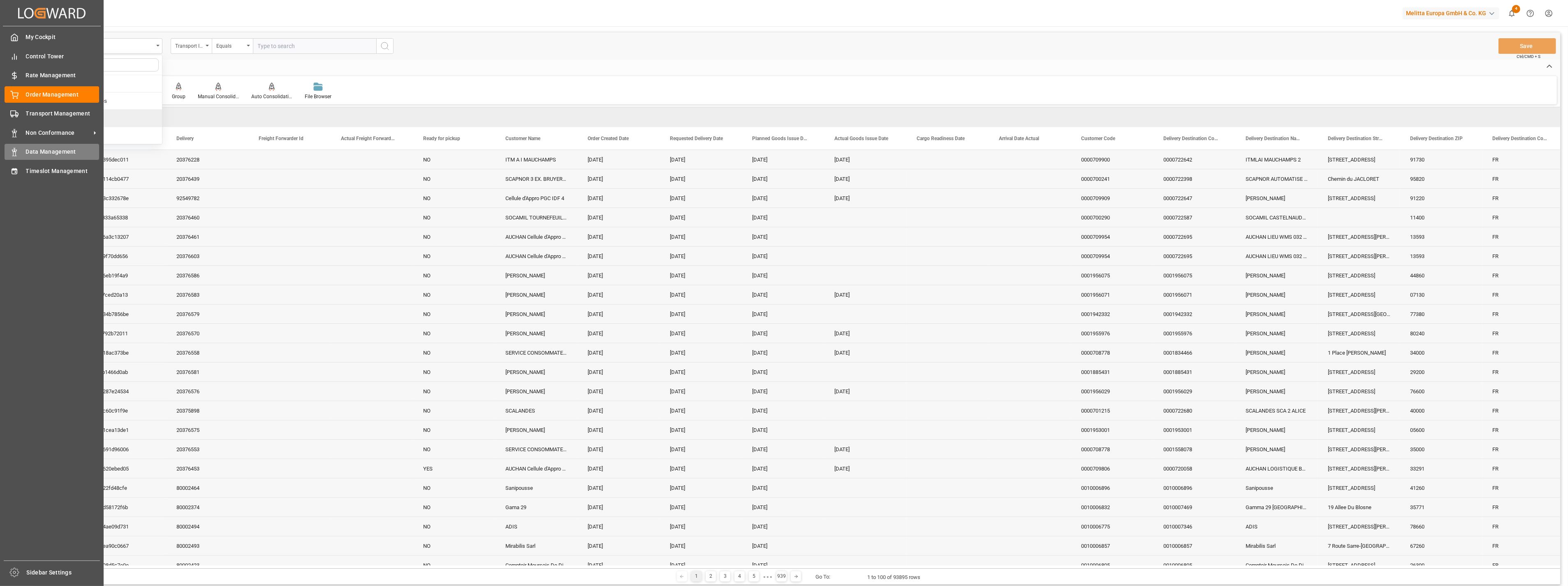
click at [55, 153] on span "Data Management" at bounding box center [62, 152] width 73 height 9
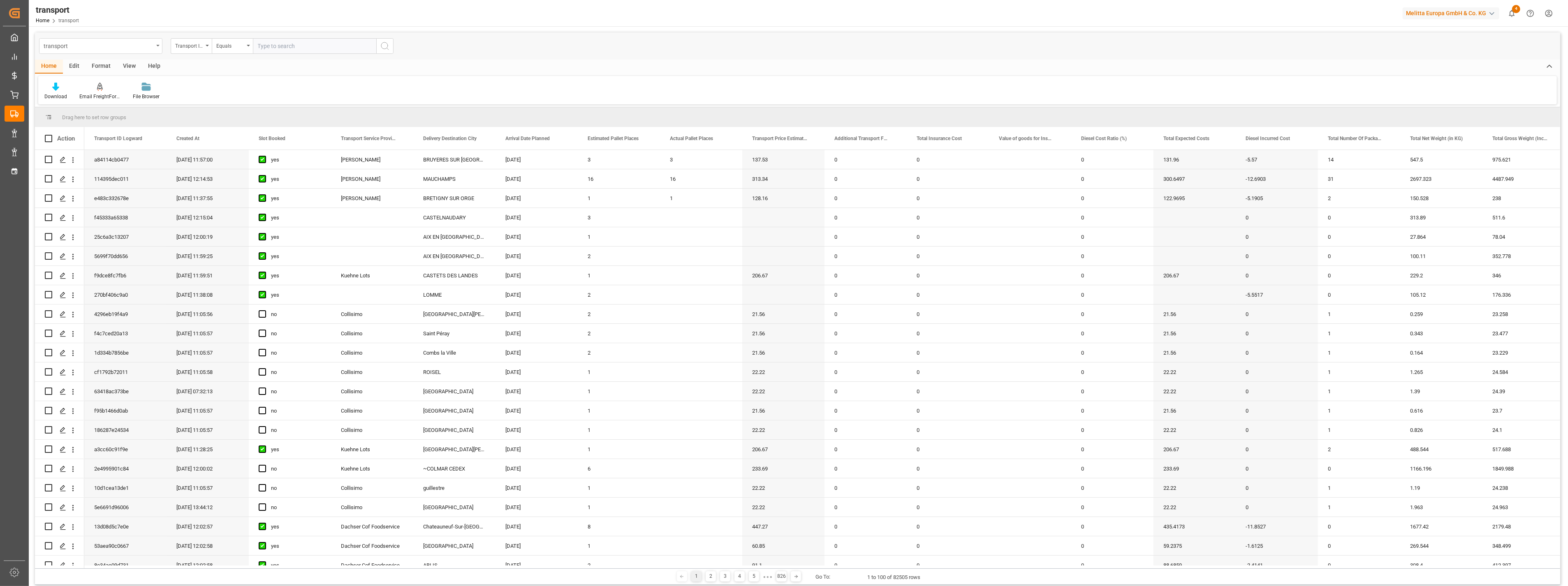
click at [138, 48] on div "transport" at bounding box center [98, 46] width 109 height 10
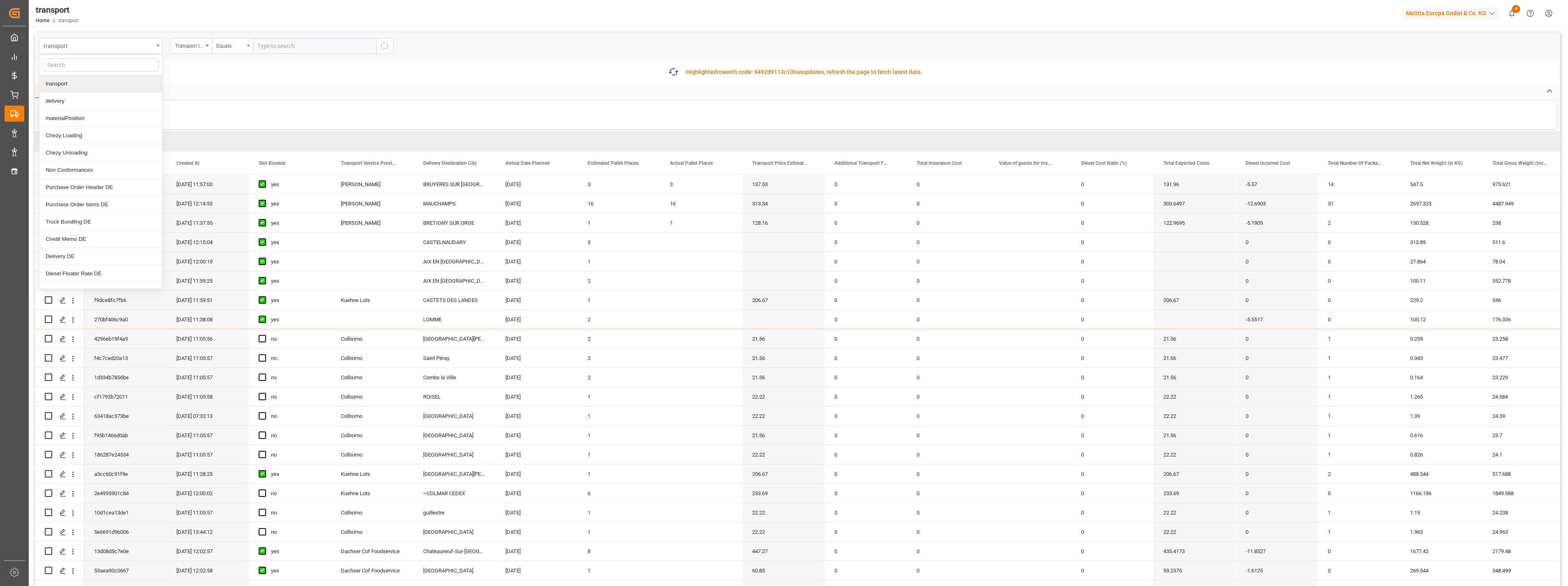
click at [93, 43] on div "transport" at bounding box center [98, 46] width 109 height 10
type input "tra"
click at [87, 101] on div "Transport DE" at bounding box center [101, 101] width 122 height 17
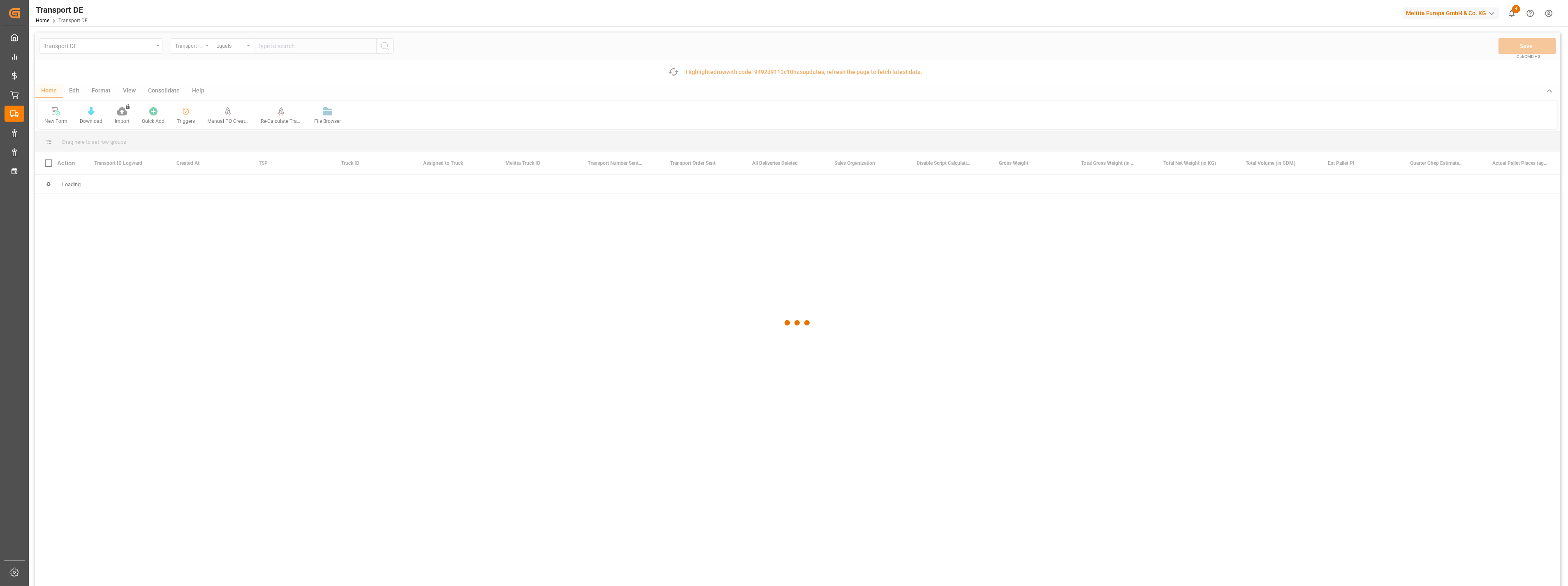
click at [195, 47] on div at bounding box center [797, 323] width 1525 height 582
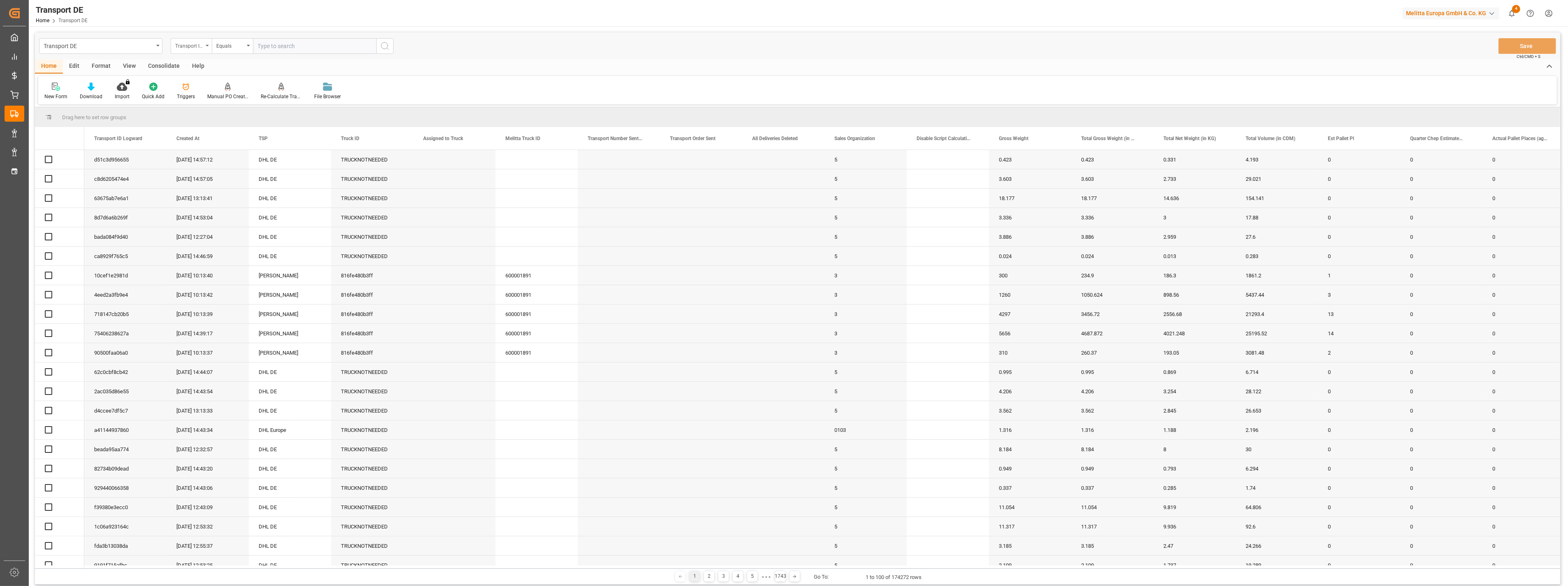
click at [196, 47] on div "Transport ID Logward" at bounding box center [189, 45] width 28 height 9
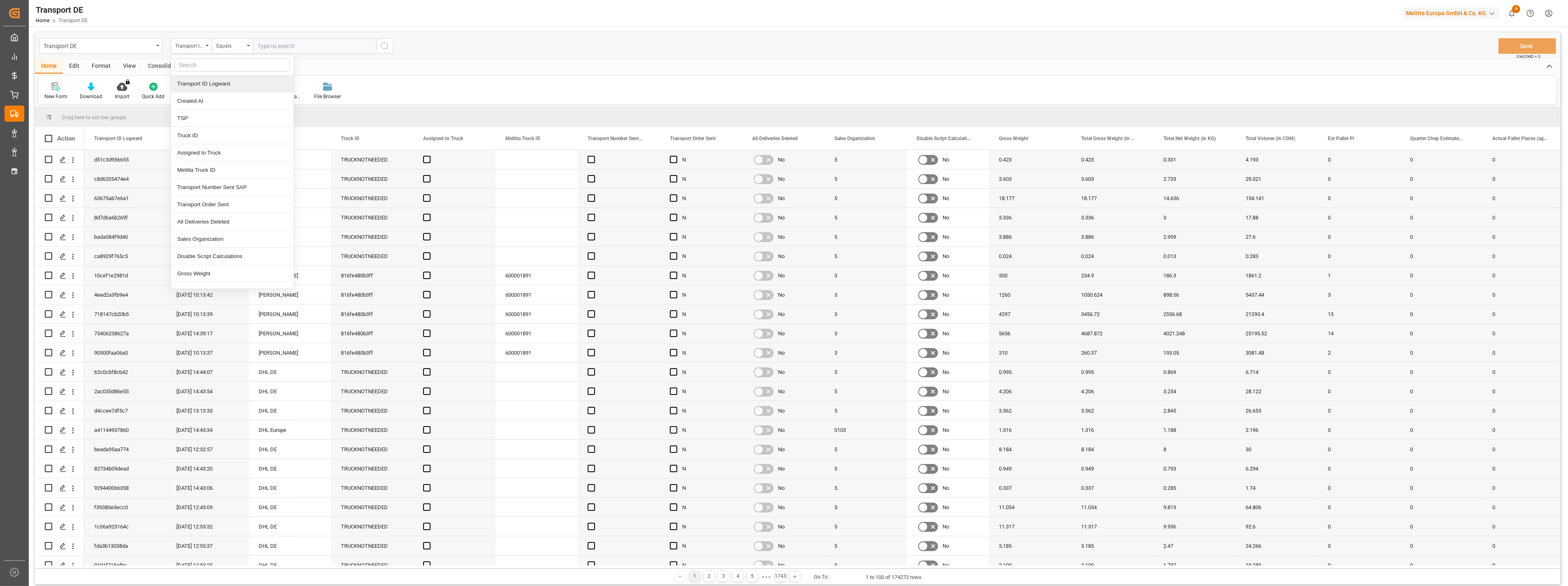
click at [208, 81] on div "Transport ID Logward" at bounding box center [232, 84] width 122 height 17
click at [299, 50] on input "text" at bounding box center [314, 46] width 123 height 16
paste input "e8ea04c70b36"
type input "e8ea04c70b36"
click at [386, 45] on icon "search button" at bounding box center [384, 46] width 9 height 9
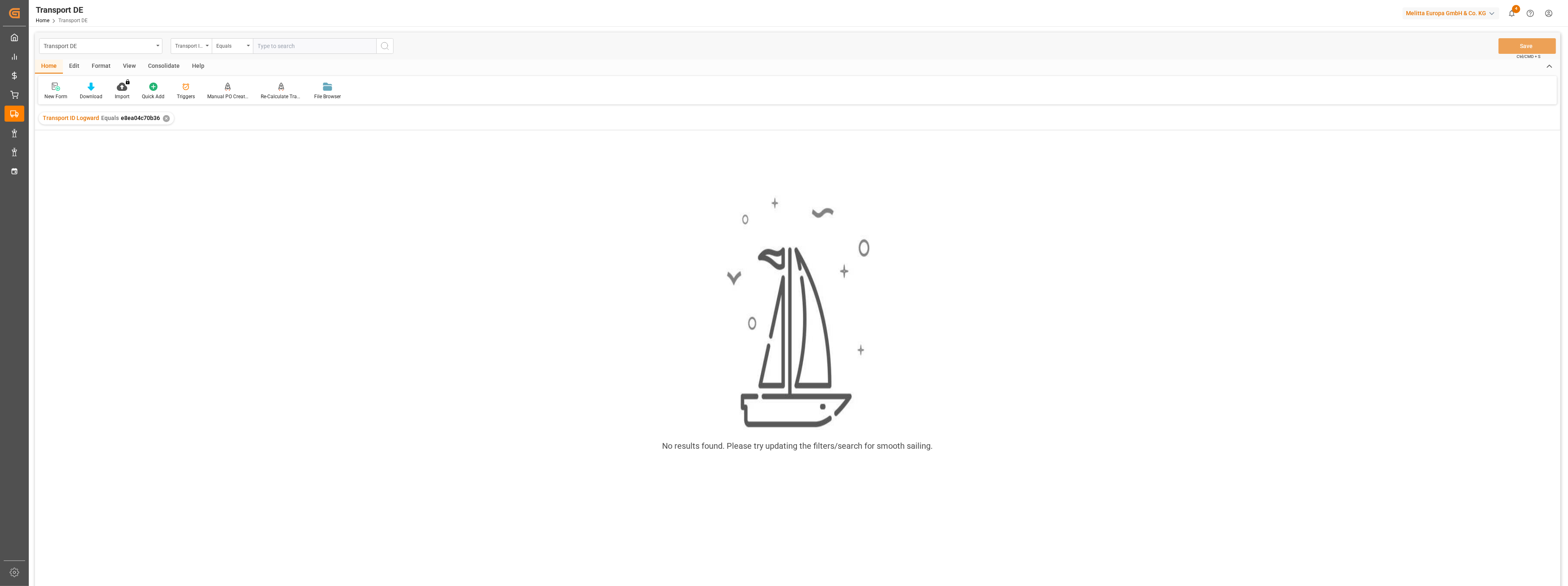
click at [311, 47] on input "text" at bounding box center [314, 46] width 123 height 16
paste input "812bae52a765"
type input "812bae52a765"
click at [378, 43] on button "search button" at bounding box center [384, 46] width 17 height 16
click at [163, 117] on div "✕" at bounding box center [166, 119] width 7 height 7
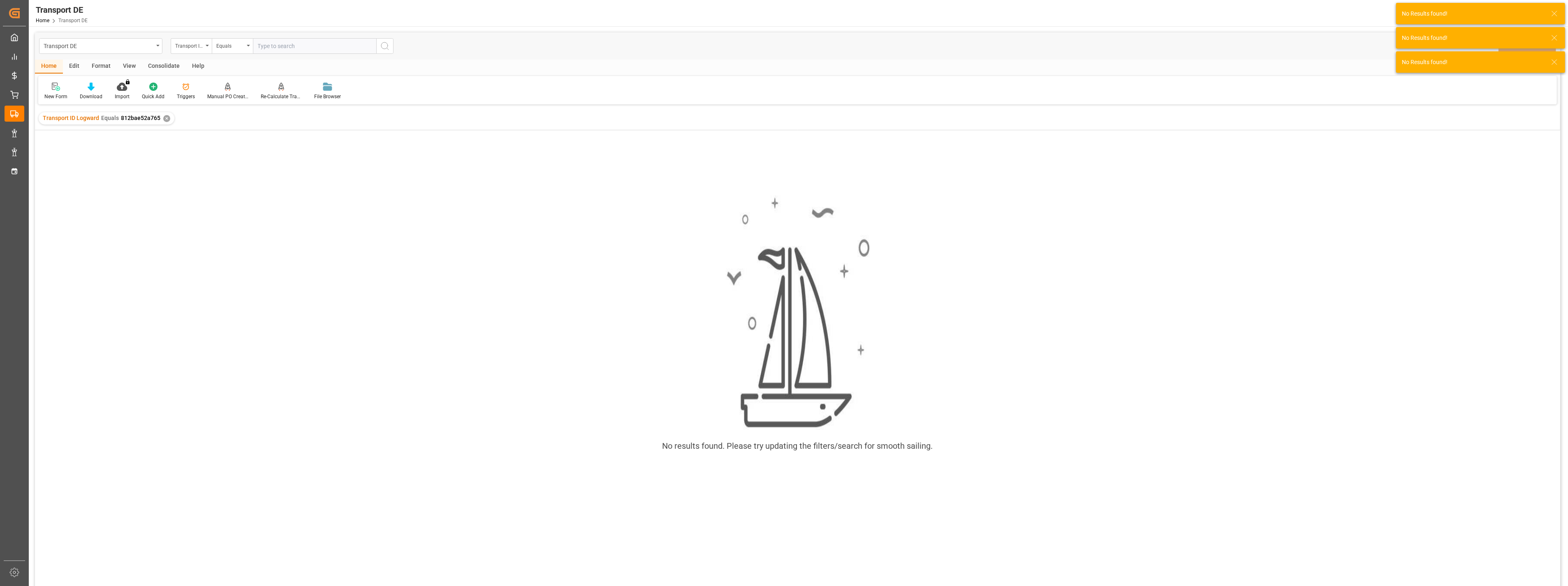
click at [166, 120] on div "✕" at bounding box center [166, 119] width 7 height 7
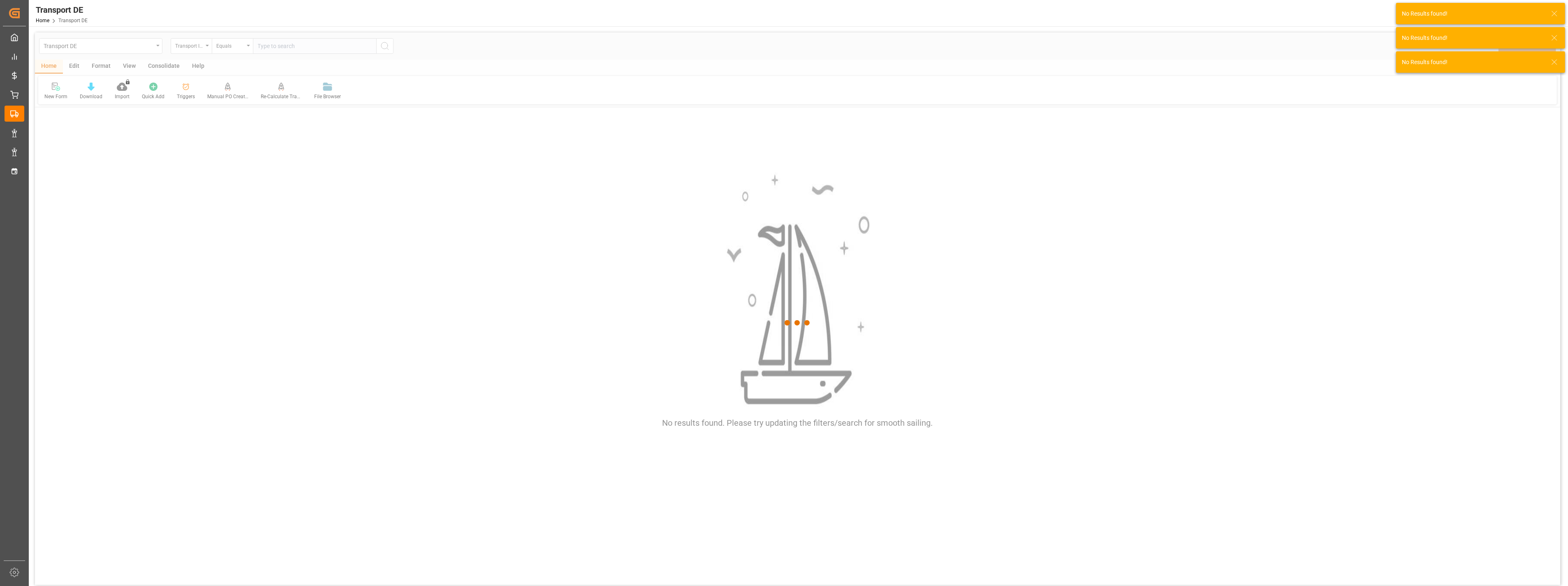
click at [117, 43] on div at bounding box center [797, 323] width 1525 height 582
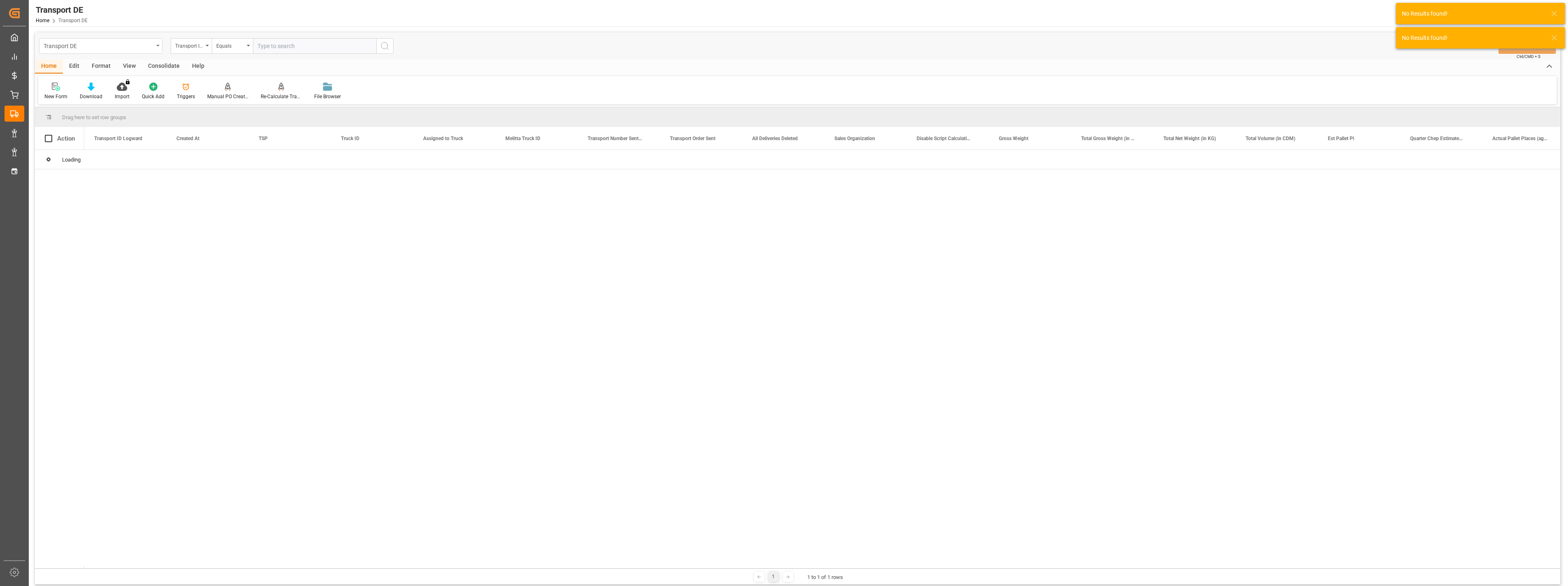
click at [128, 47] on div "Transport DE" at bounding box center [98, 46] width 109 height 10
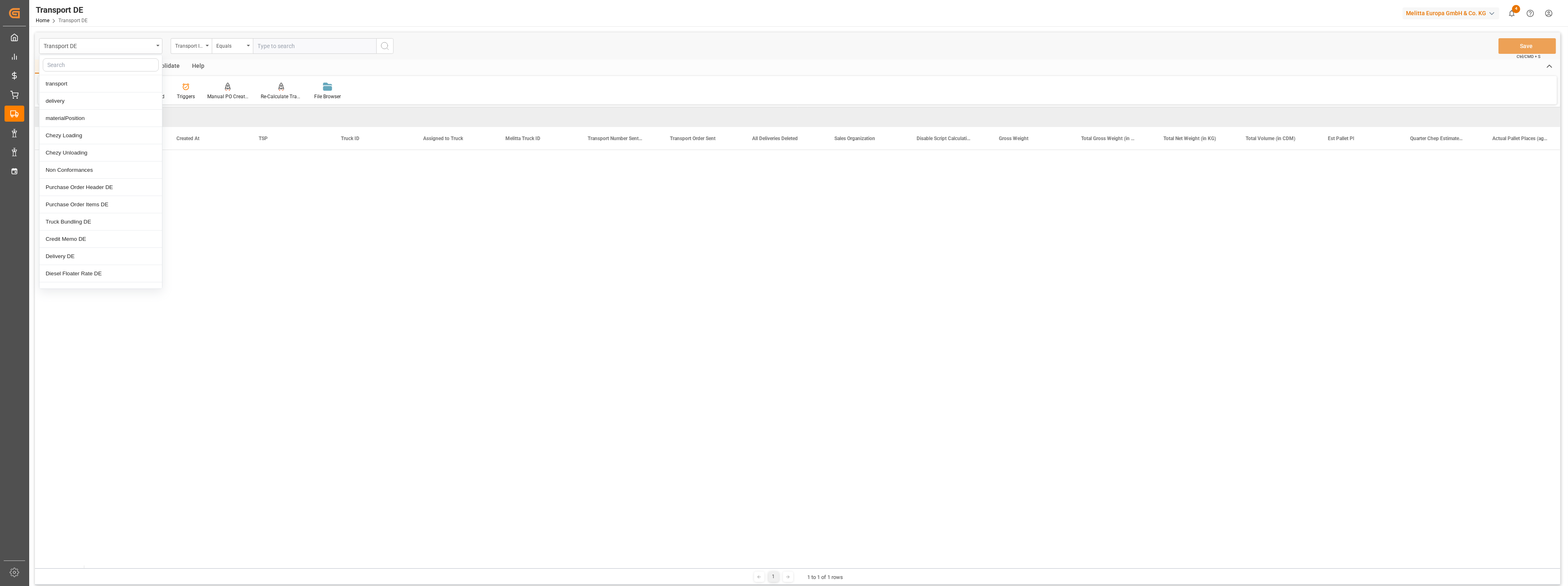
click at [606, 43] on div "Transport DE transport delivery materialPosition Chezy Loading Chezy Unloading …" at bounding box center [797, 46] width 1525 height 27
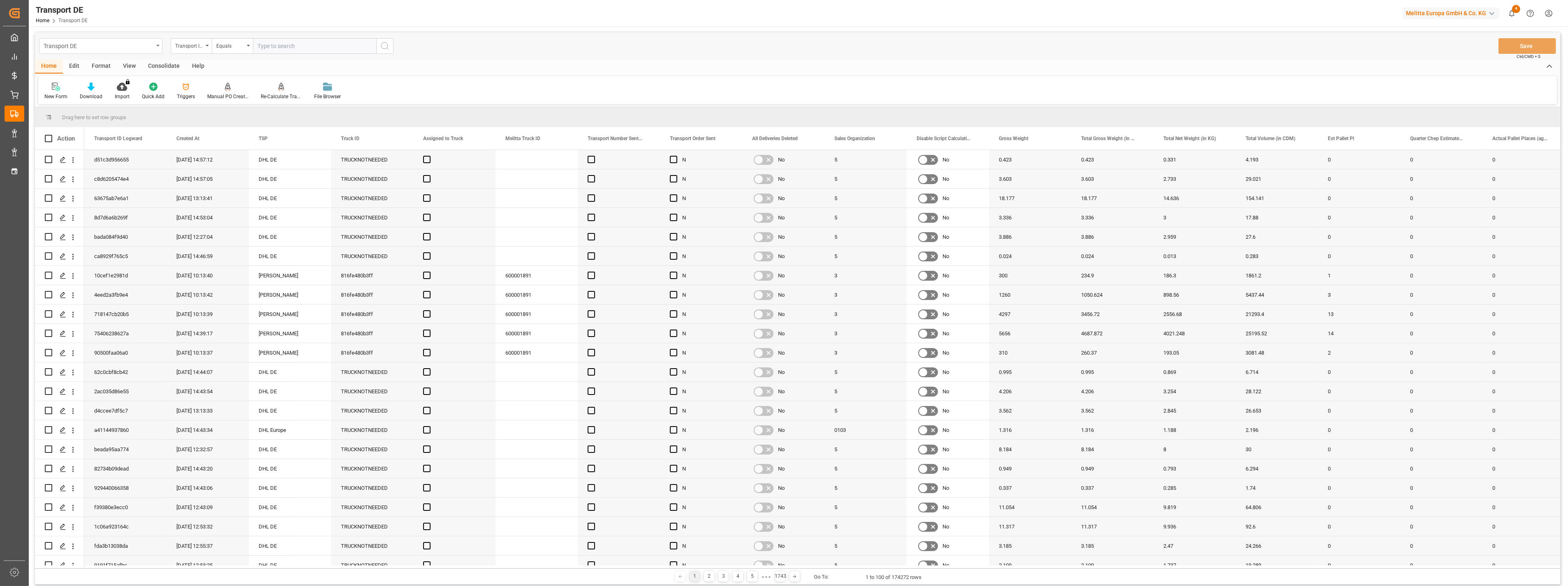
click at [126, 47] on div "Transport DE" at bounding box center [98, 46] width 109 height 10
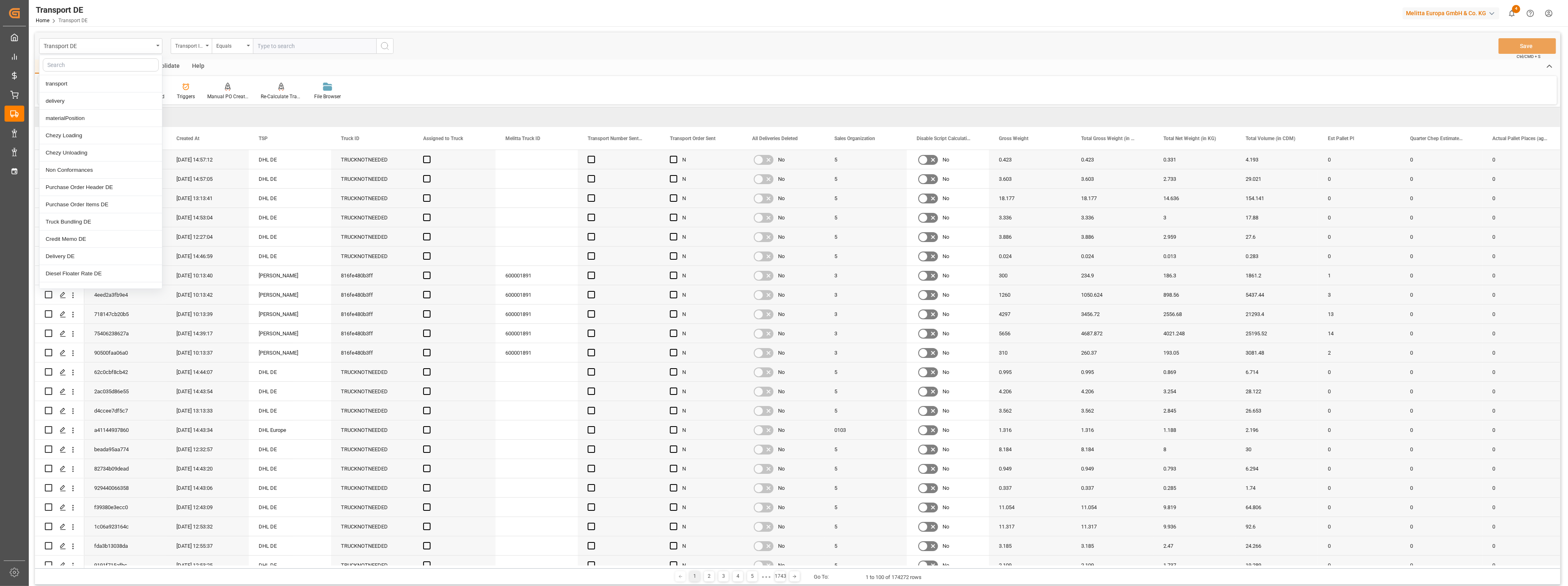
click at [120, 62] on input "text" at bounding box center [101, 65] width 116 height 13
type input "[PERSON_NAME]"
click at [105, 83] on div "transport" at bounding box center [101, 84] width 122 height 17
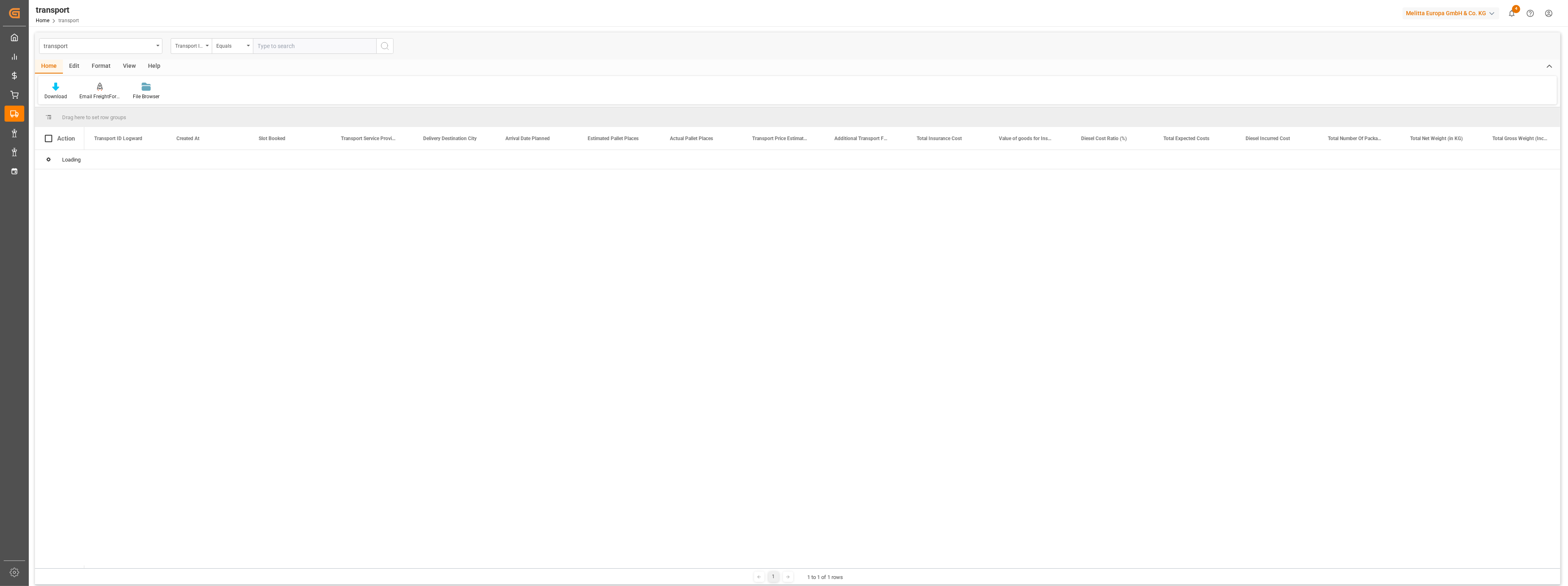
click at [292, 46] on input "text" at bounding box center [314, 46] width 123 height 16
paste input "812bae52a765"
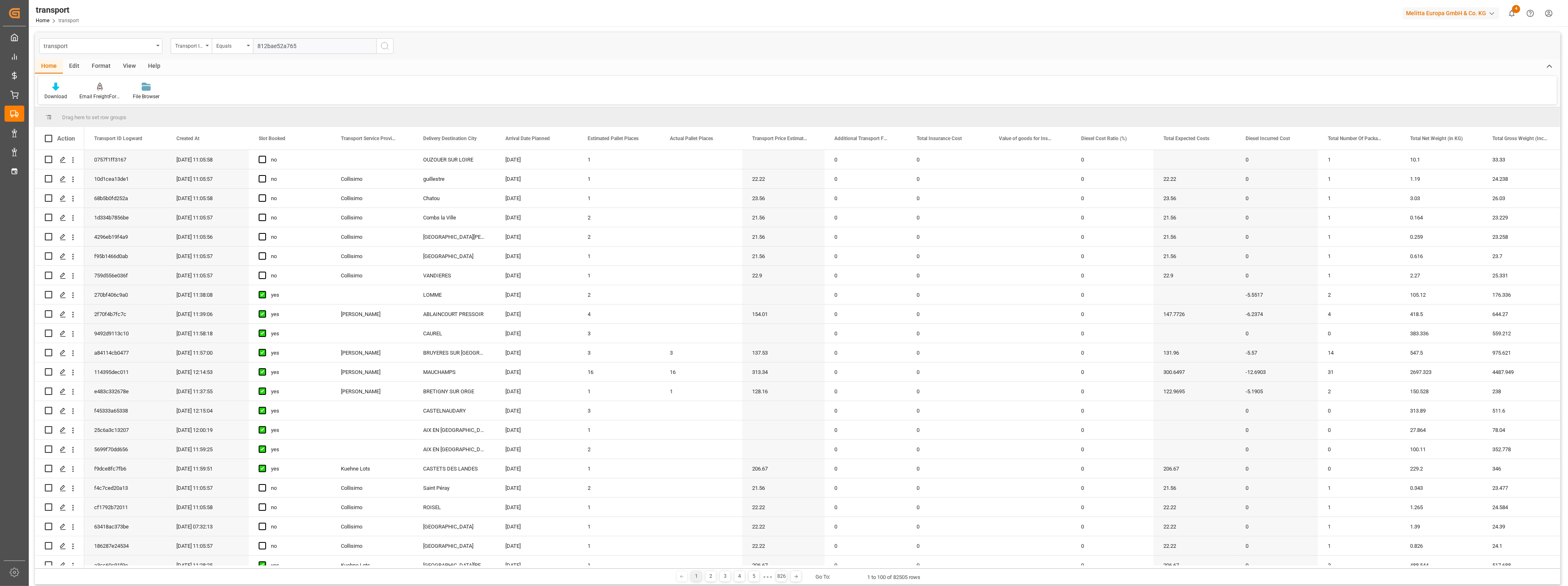
type input "812bae52a765"
click at [388, 47] on icon "search button" at bounding box center [384, 46] width 9 height 9
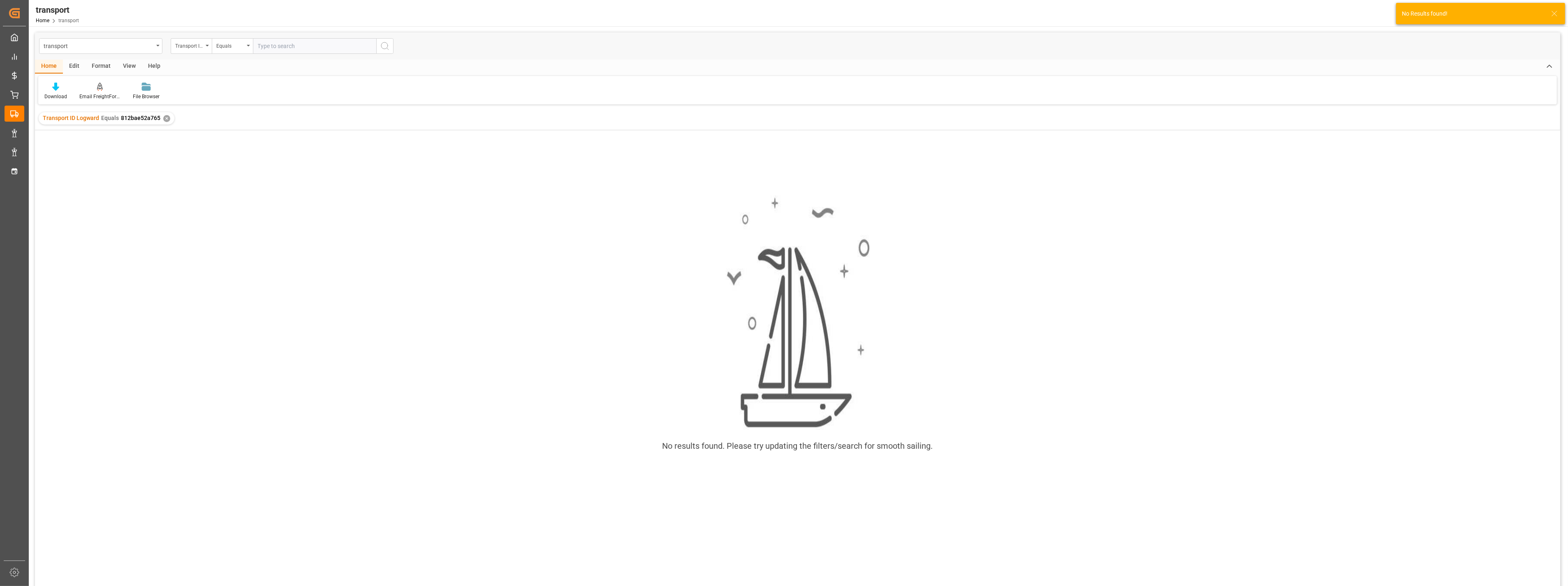
click at [166, 118] on div "✕" at bounding box center [166, 119] width 7 height 7
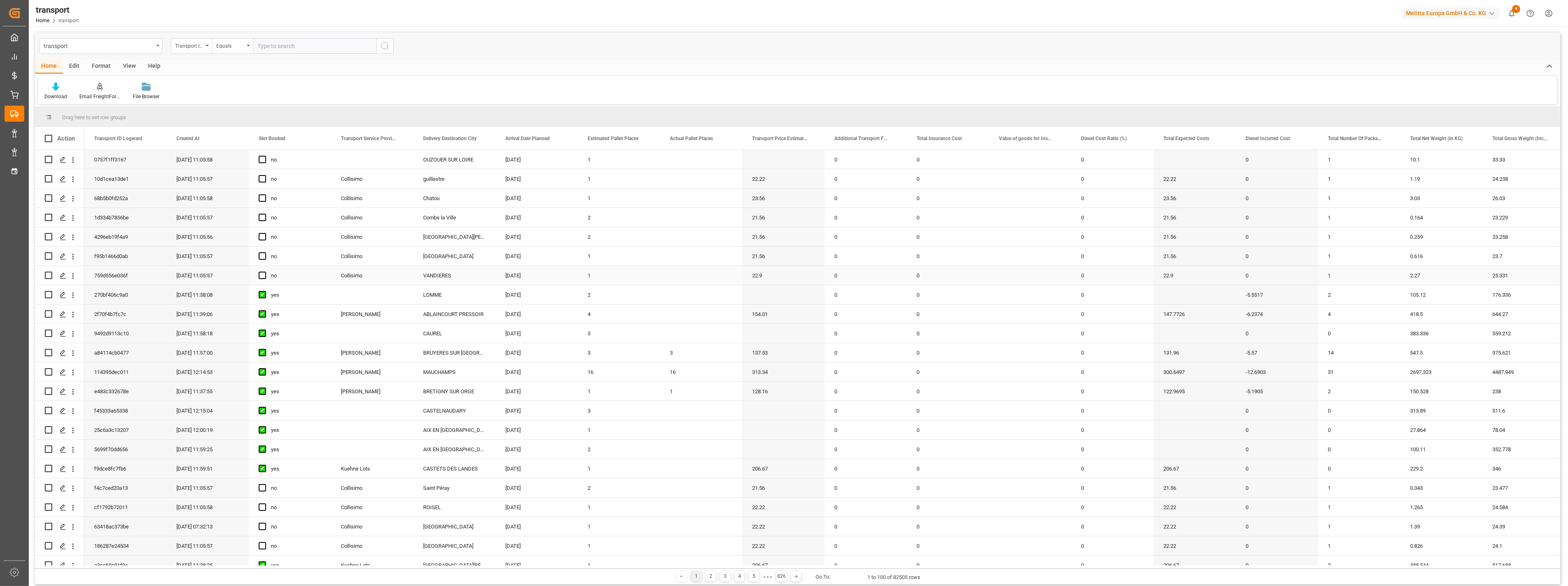
click at [504, 268] on div "[DATE]" at bounding box center [536, 276] width 82 height 19
click at [98, 44] on div "transport" at bounding box center [98, 46] width 109 height 10
type input "tra"
click at [108, 104] on div "Transport DE" at bounding box center [101, 101] width 122 height 17
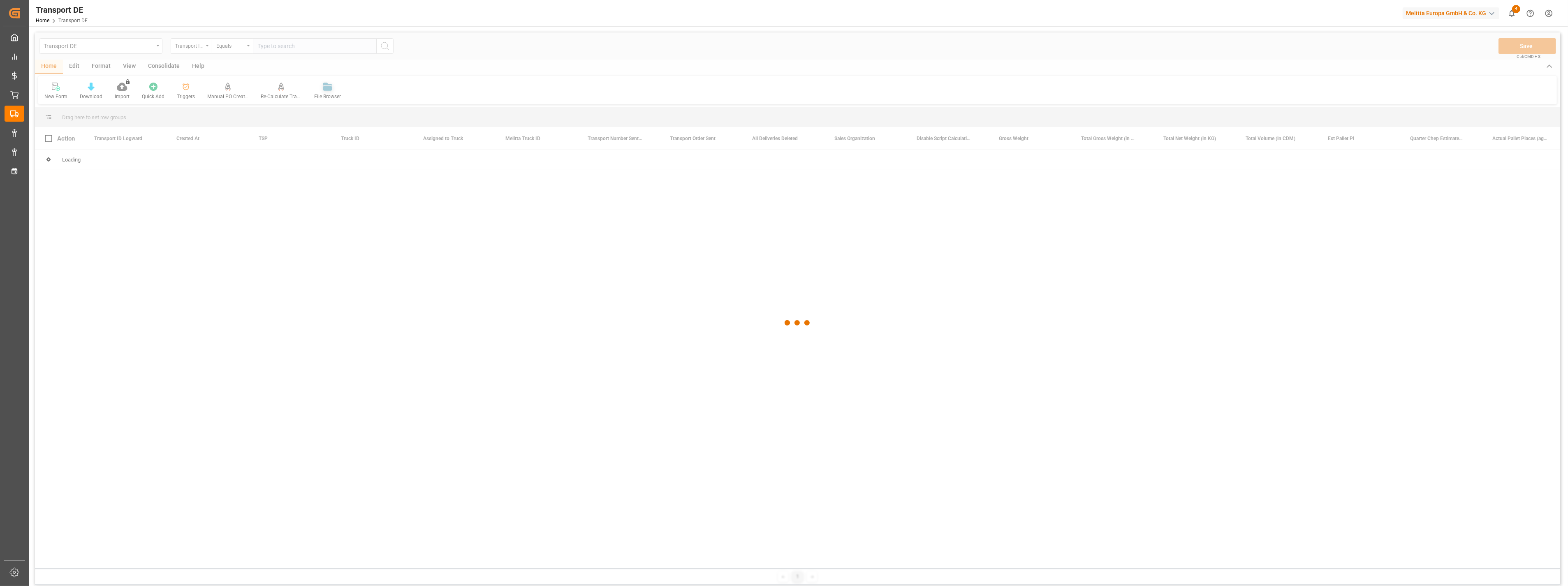
click at [185, 44] on div at bounding box center [797, 323] width 1525 height 582
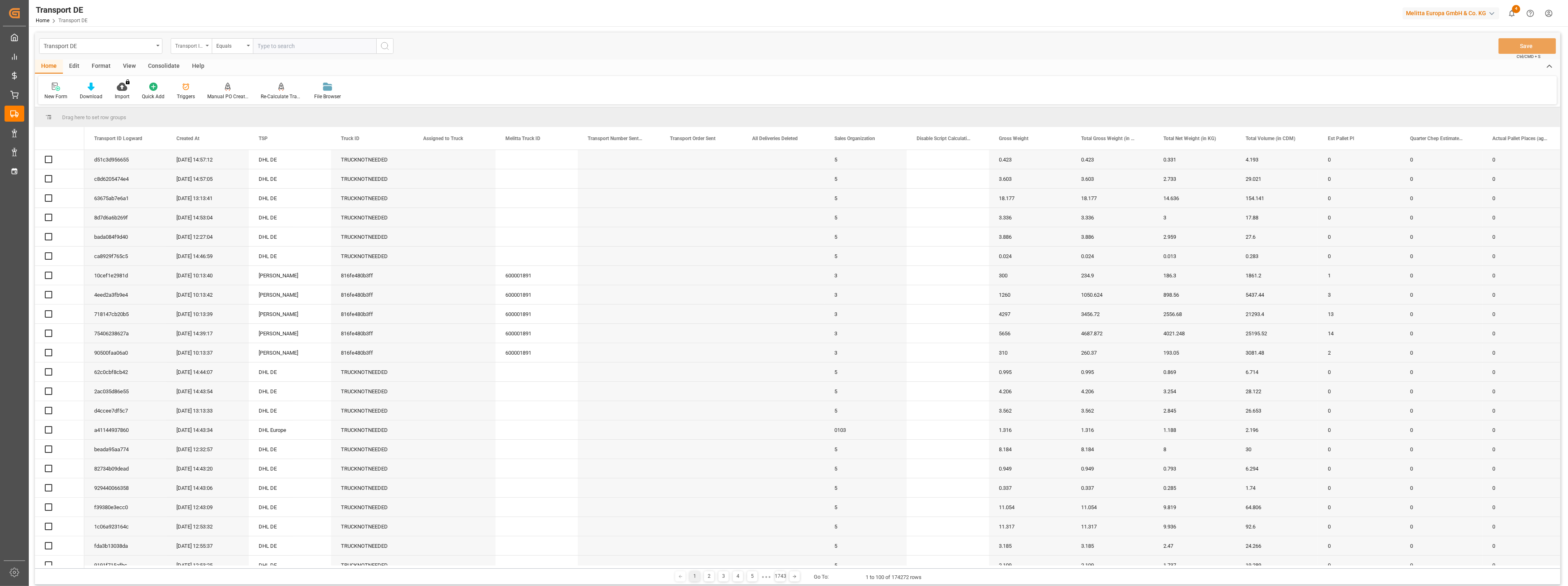
click at [195, 48] on div "Transport ID Logward" at bounding box center [189, 45] width 28 height 9
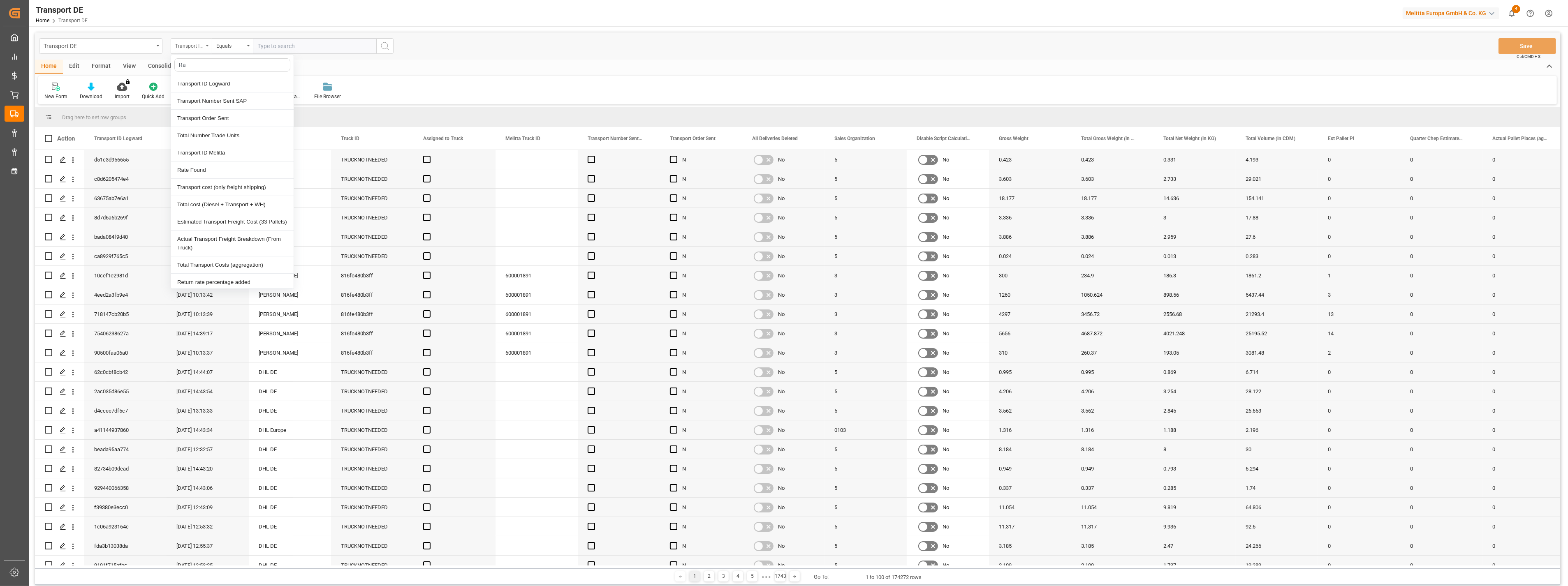
type input "R"
type input "ts"
click at [206, 83] on div "TSP" at bounding box center [232, 84] width 122 height 17
click at [287, 44] on input "text" at bounding box center [314, 46] width 123 height 16
type input "Raben PL"
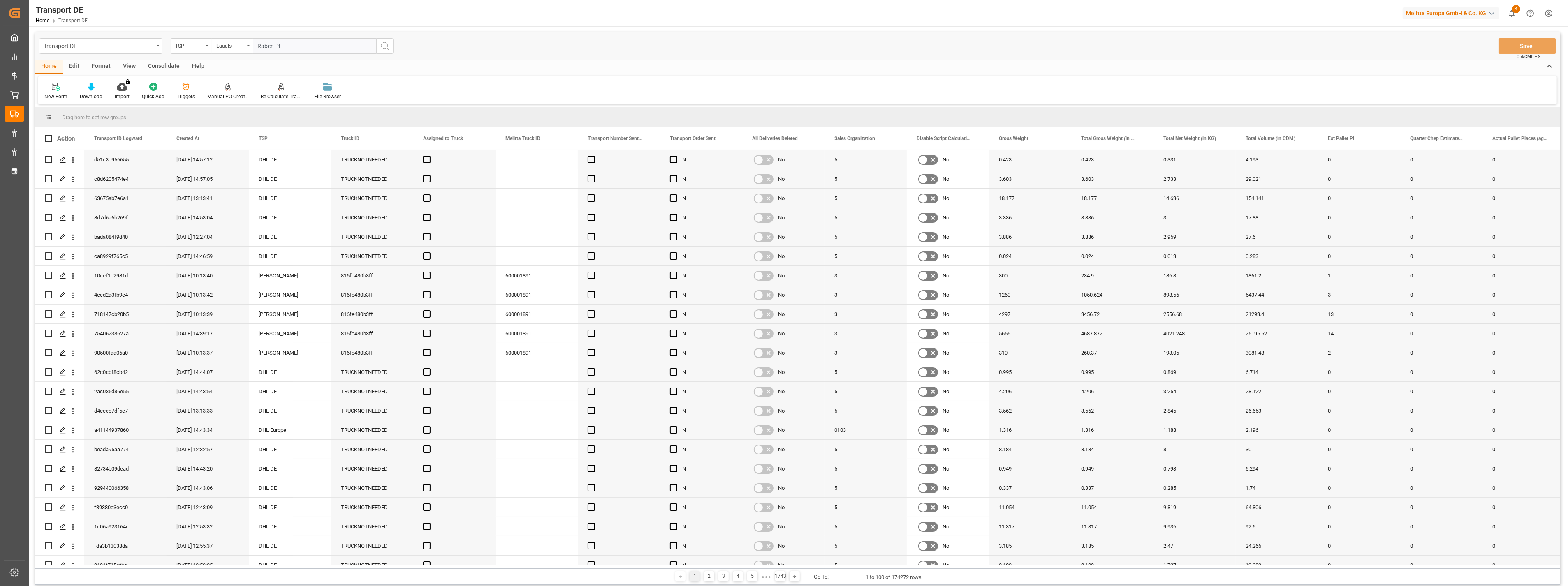
click at [380, 48] on icon "search button" at bounding box center [384, 46] width 9 height 9
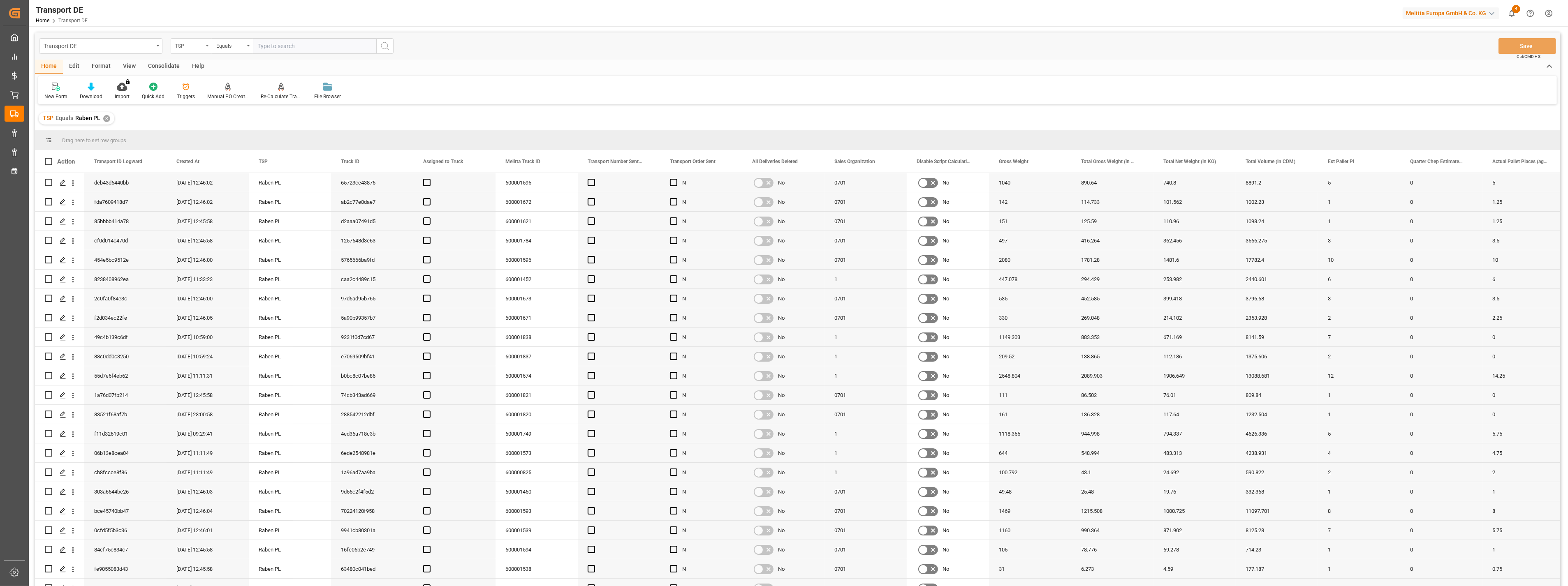
click at [187, 41] on div "TSP" at bounding box center [189, 45] width 28 height 9
click at [210, 82] on div "Transport ID Logward" at bounding box center [232, 84] width 122 height 17
click at [246, 45] on div "Equals" at bounding box center [233, 46] width 41 height 16
click at [243, 132] on div "Starts with" at bounding box center [273, 135] width 122 height 17
click at [290, 47] on input "text" at bounding box center [314, 46] width 123 height 16
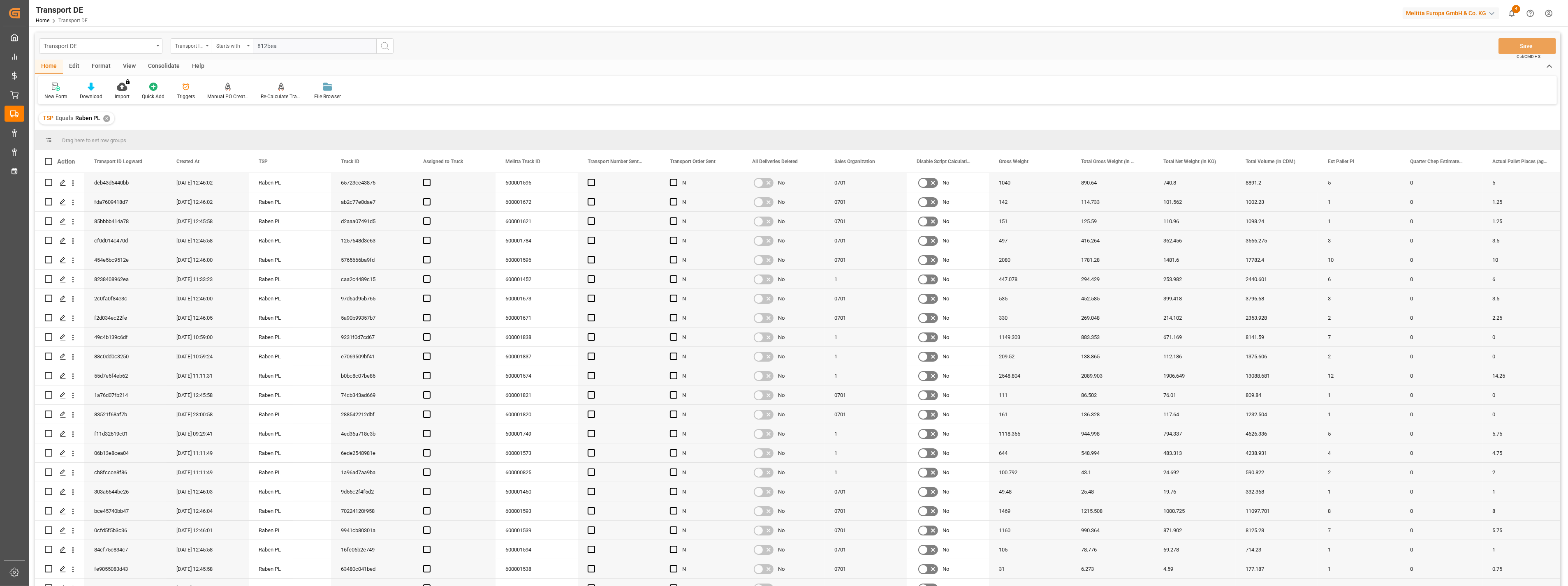
click at [299, 43] on input "812bea" at bounding box center [314, 46] width 123 height 16
type input "812bae"
click at [386, 45] on icon "search button" at bounding box center [384, 46] width 9 height 9
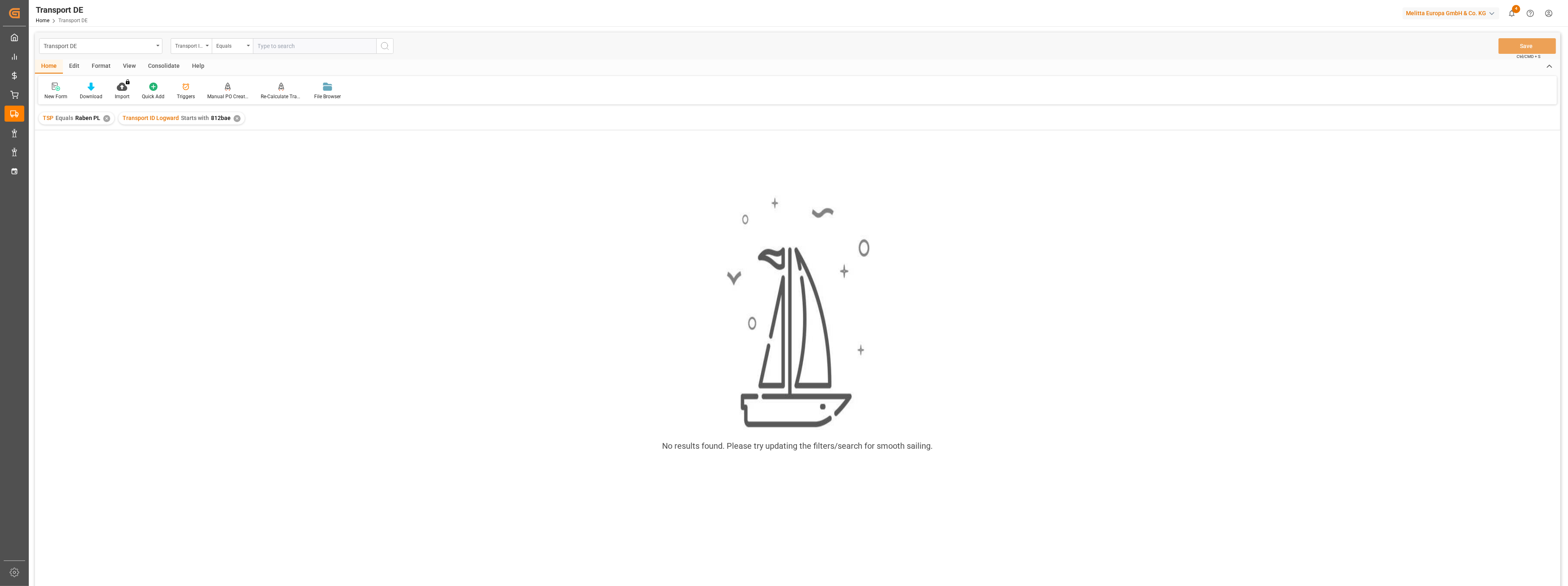
click at [105, 116] on div "✕" at bounding box center [107, 119] width 7 height 7
click at [152, 118] on div "Transport ID Logward Starts with 812bae ✕" at bounding box center [102, 118] width 126 height 12
click at [157, 117] on div "✕" at bounding box center [157, 119] width 7 height 7
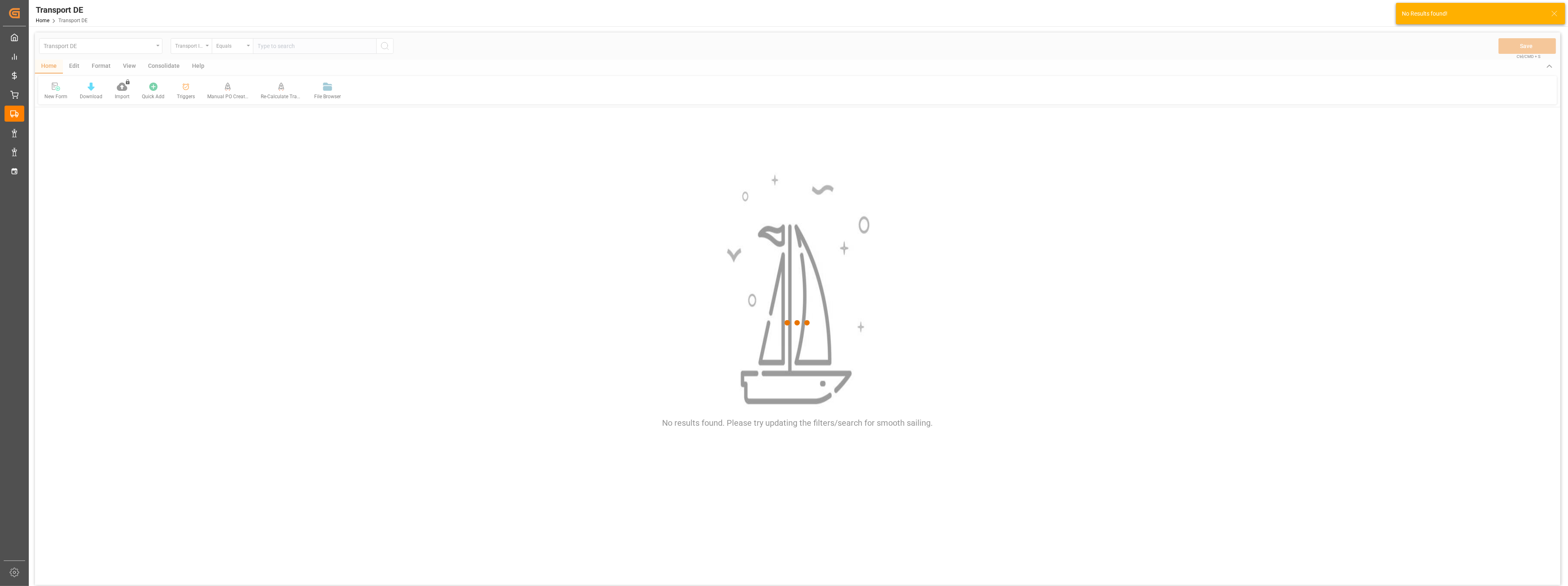
click at [198, 42] on div at bounding box center [797, 323] width 1525 height 582
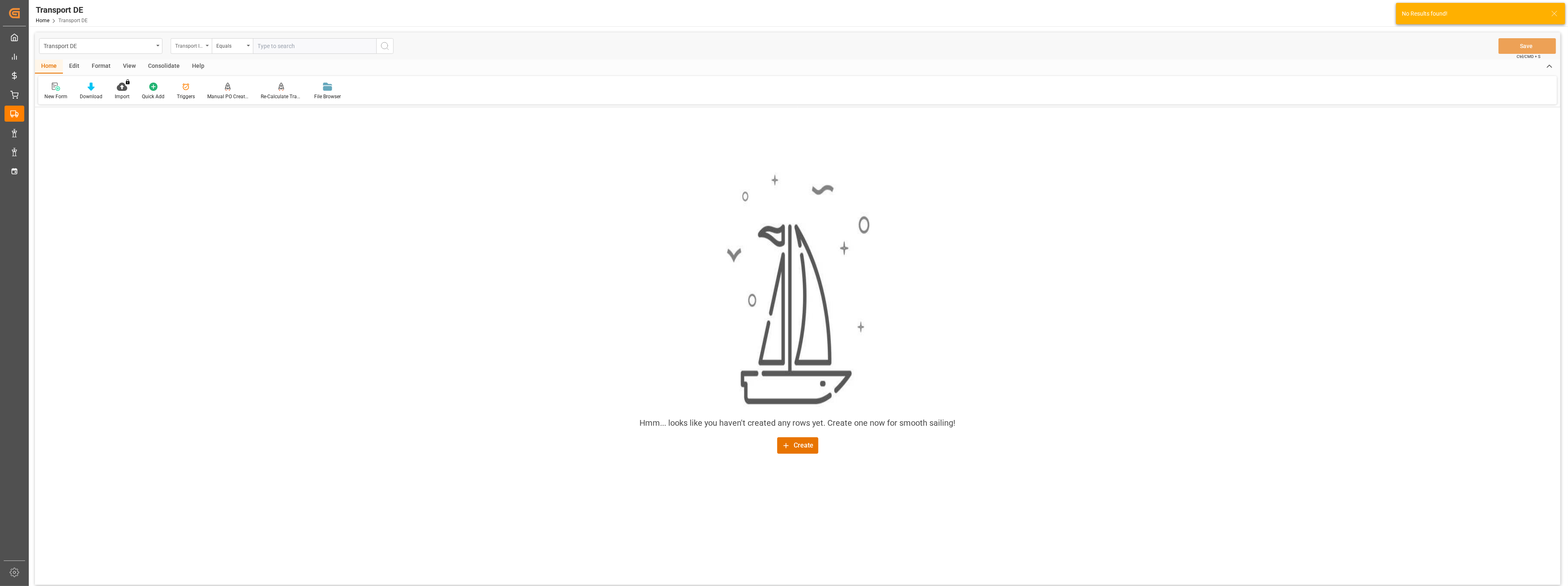
click at [204, 47] on div "Transport ID Logward" at bounding box center [191, 46] width 41 height 16
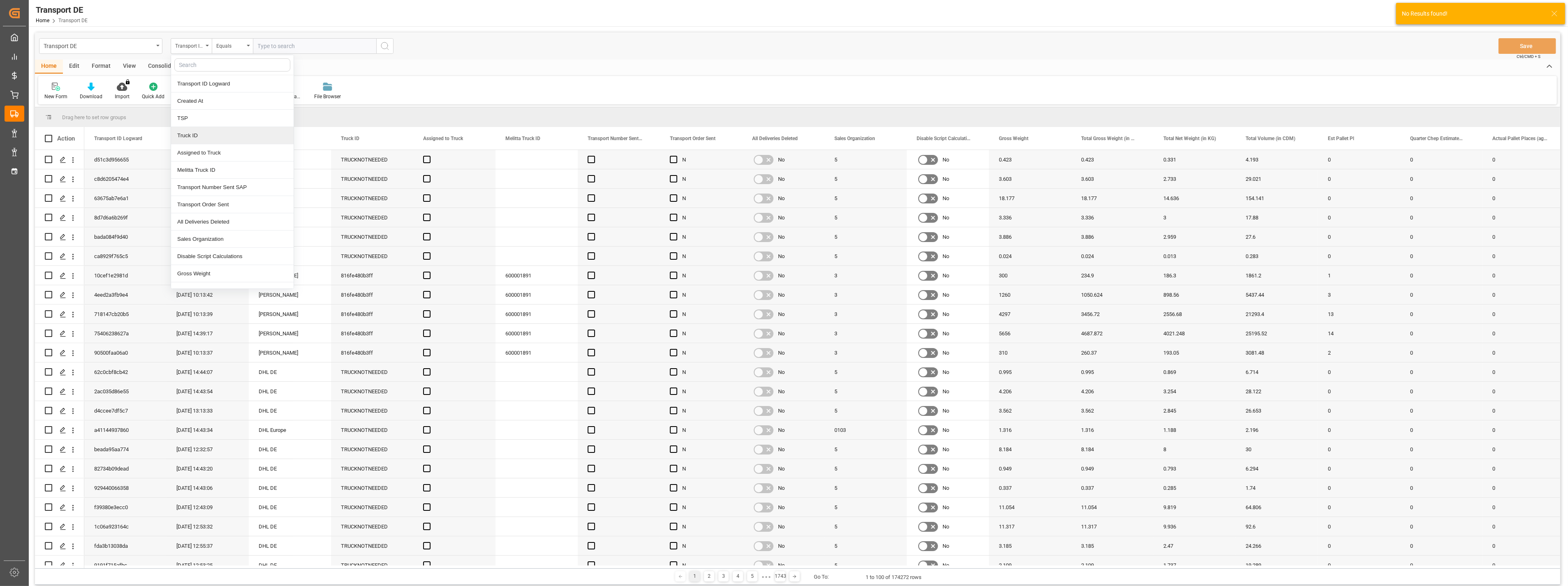
click at [211, 139] on div "Truck ID" at bounding box center [232, 135] width 122 height 17
click at [300, 45] on input "text" at bounding box center [314, 46] width 123 height 16
paste input "812bae52a765"
type input "812bae52a765"
click at [381, 47] on icon "search button" at bounding box center [384, 46] width 9 height 9
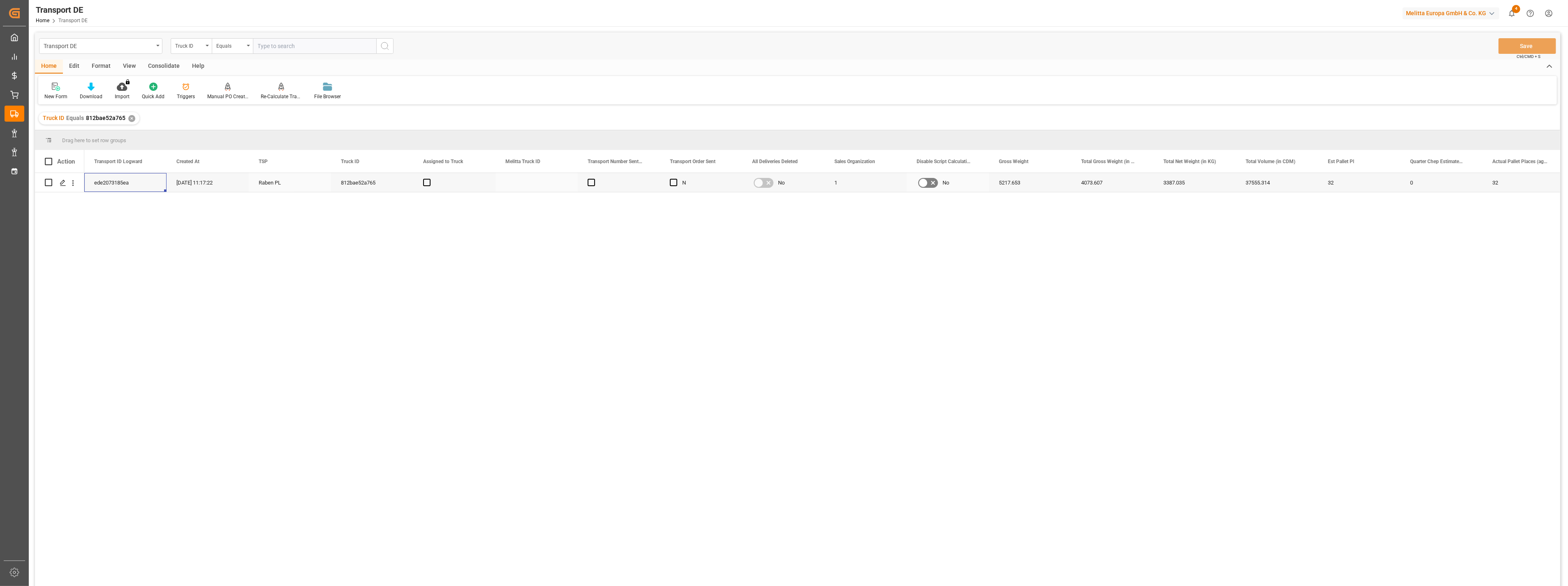
click at [111, 185] on div "ede2073185ea" at bounding box center [125, 183] width 82 height 19
click at [289, 44] on input "text" at bounding box center [314, 46] width 123 height 16
paste input "e8ea04c70b36"
type input "e8ea04c70b36"
click at [382, 47] on circle "search button" at bounding box center [384, 46] width 7 height 7
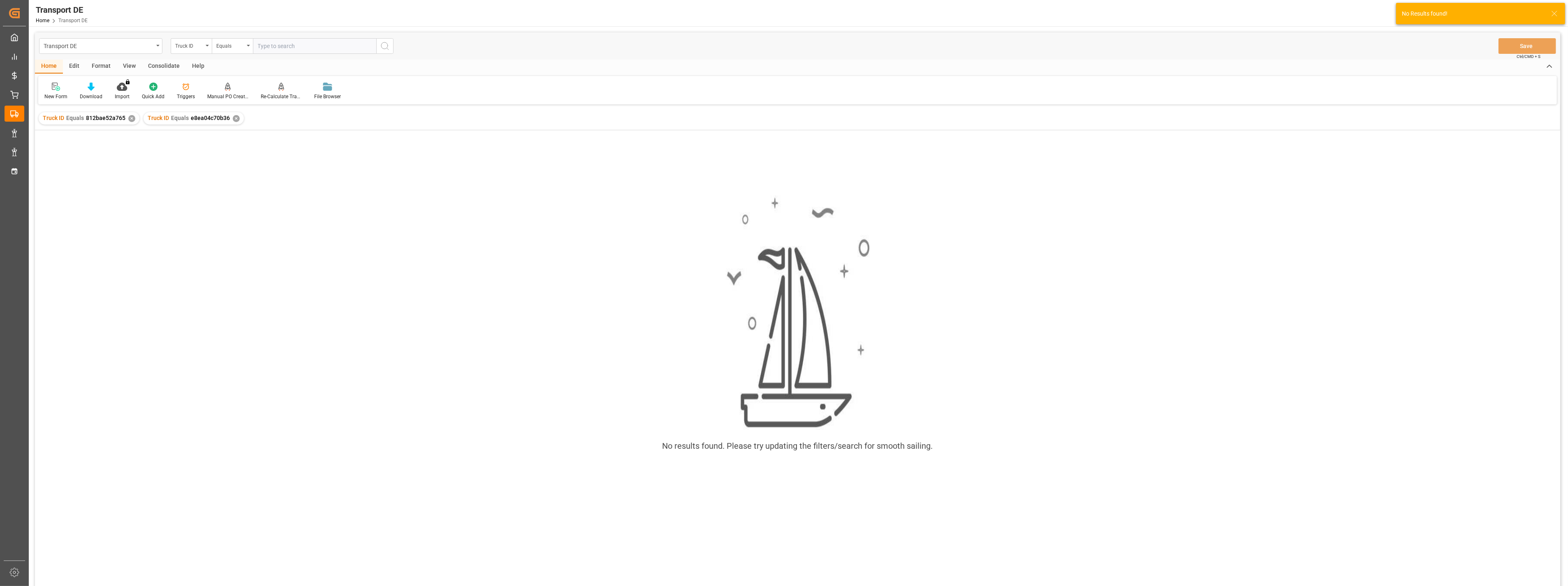
click at [132, 118] on div "✕" at bounding box center [132, 119] width 7 height 7
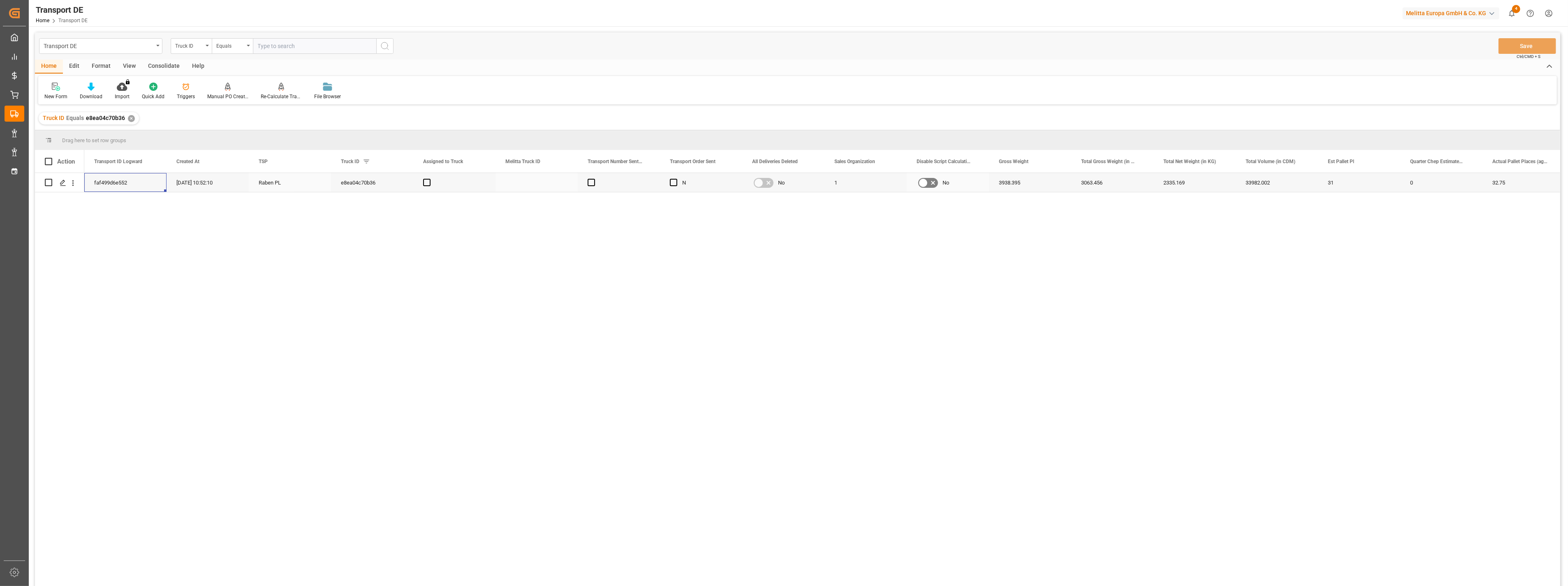
click at [109, 183] on div "faf499d6e552" at bounding box center [125, 183] width 82 height 19
drag, startPoint x: 184, startPoint y: 231, endPoint x: 188, endPoint y: 184, distance: 47.2
click at [182, 225] on div "faf499d6e552 [DATE] 10:52:10 [PERSON_NAME] e8ea04c70b36 N No 1 No 3938.395 3063…" at bounding box center [822, 383] width 1476 height 419
click at [203, 174] on div "[DATE] 10:52:10" at bounding box center [207, 183] width 82 height 19
click at [114, 184] on div "faf499d6e552" at bounding box center [125, 183] width 82 height 19
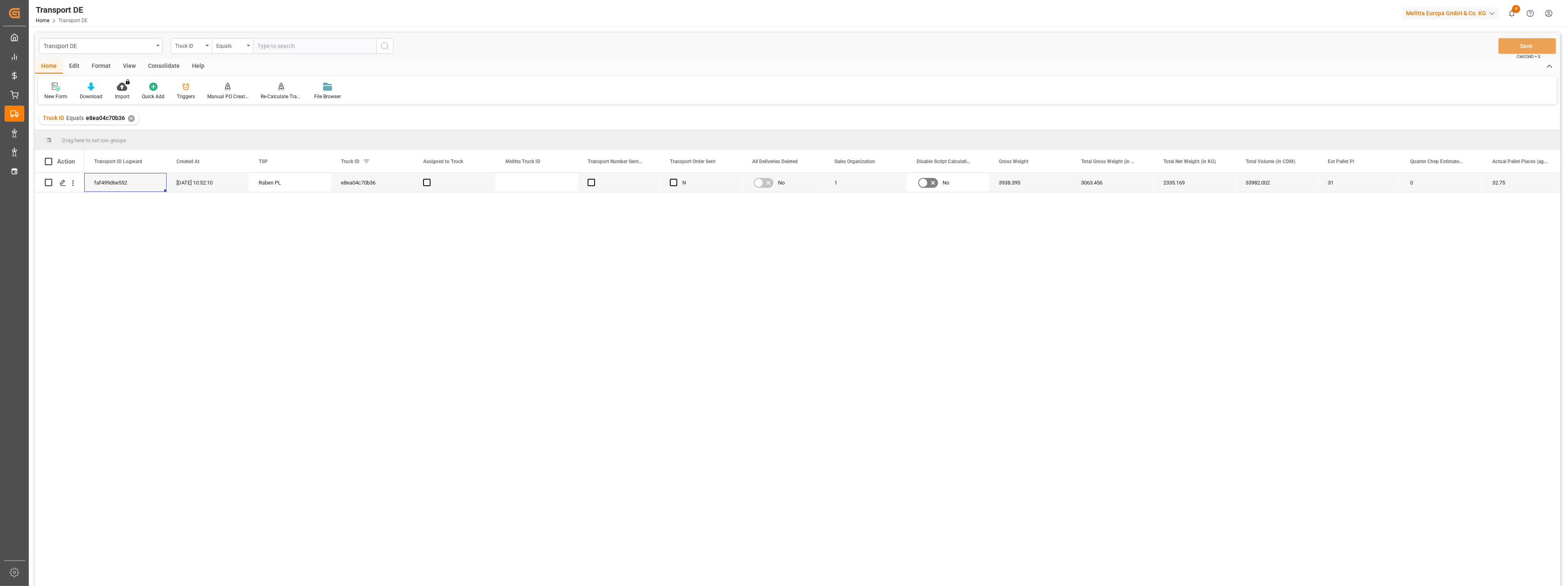
drag, startPoint x: 1451, startPoint y: 265, endPoint x: 1321, endPoint y: 277, distance: 130.6
click at [1451, 265] on div "faf499d6e552 [DATE] 10:52:10 [PERSON_NAME] e8ea04c70b36 N No 1 No 3938.395 3063…" at bounding box center [822, 383] width 1476 height 419
